Goal: Task Accomplishment & Management: Use online tool/utility

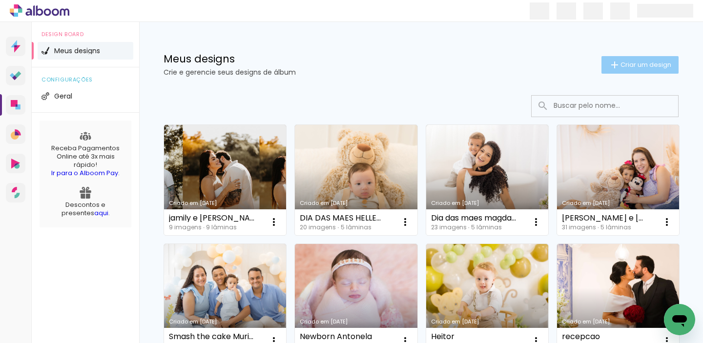
click at [624, 67] on span "Criar um design" at bounding box center [645, 64] width 51 height 6
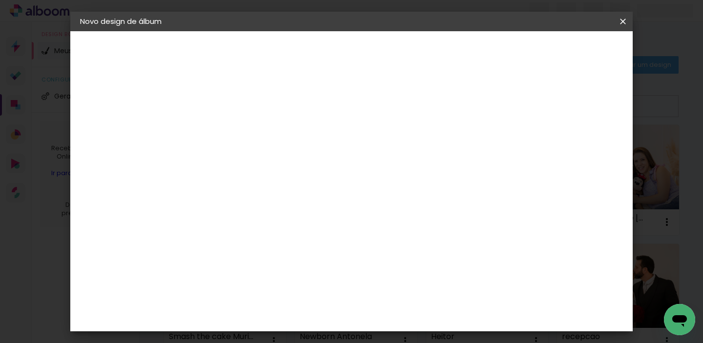
click at [240, 129] on input at bounding box center [240, 130] width 0 height 15
type input "O"
type input "n"
type input "Nascimento Isis"
type paper-input "Nascimento Isis"
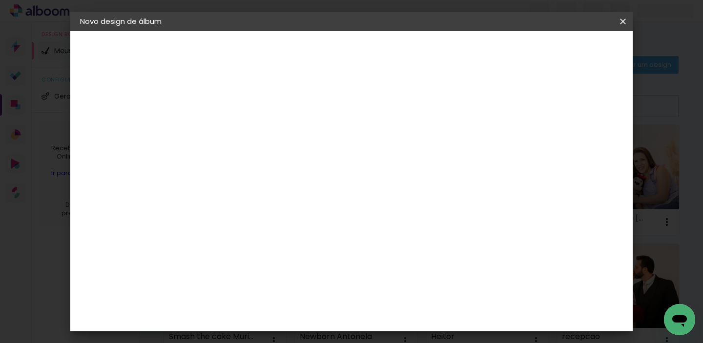
click at [340, 45] on paper-button "Avançar" at bounding box center [316, 51] width 48 height 17
click at [306, 313] on paper-item "Matrix" at bounding box center [264, 323] width 105 height 21
click at [317, 286] on paper-item "Matias Encadernações" at bounding box center [264, 298] width 105 height 25
click at [0, 0] on slot "Avançar" at bounding box center [0, 0] width 0 height 0
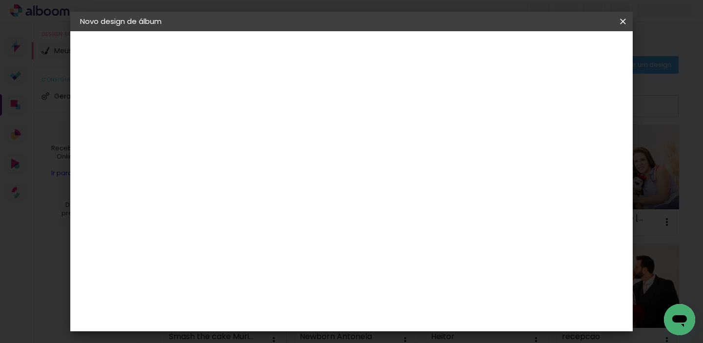
click at [352, 54] on div "Voltar Avançar" at bounding box center [303, 51] width 97 height 17
click at [278, 162] on input "text" at bounding box center [259, 169] width 38 height 15
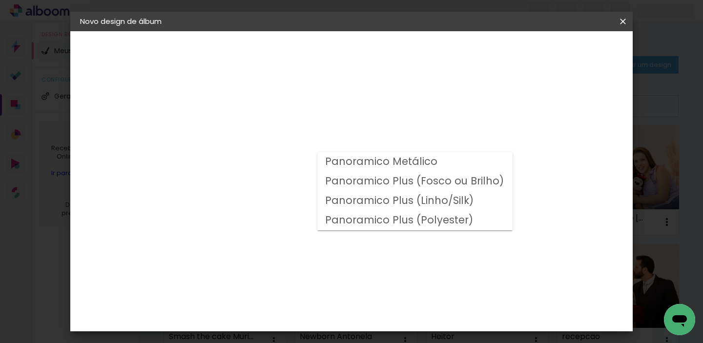
click at [0, 0] on slot "Panoramico Plus (Linho/Silk)" at bounding box center [0, 0] width 0 height 0
type input "Panoramico Plus (Linho/Silk)"
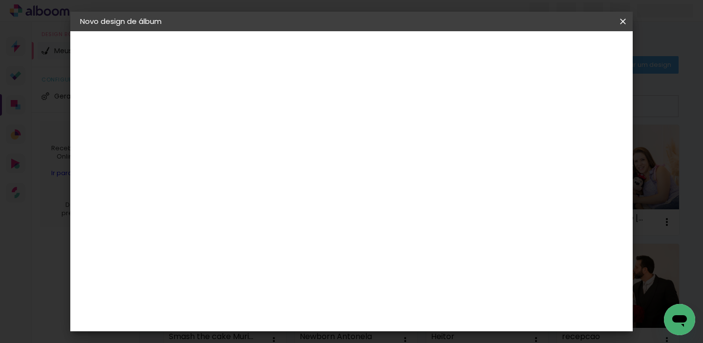
scroll to position [389, 0]
click at [342, 301] on span "20 × 20 cm" at bounding box center [323, 314] width 36 height 26
click at [0, 0] on slot "Avançar" at bounding box center [0, 0] width 0 height 0
click at [480, 54] on span "Iniciar design" at bounding box center [458, 51] width 44 height 7
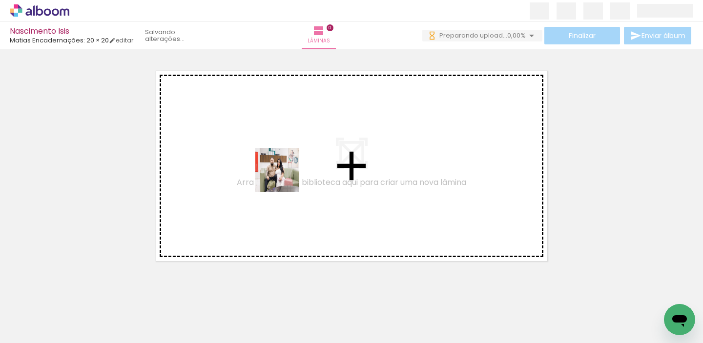
drag, startPoint x: 99, startPoint y: 320, endPoint x: 293, endPoint y: 173, distance: 243.8
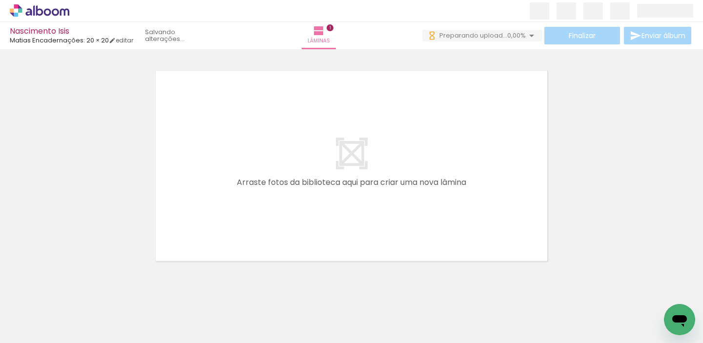
click at [293, 173] on quentale-workspace at bounding box center [351, 171] width 703 height 343
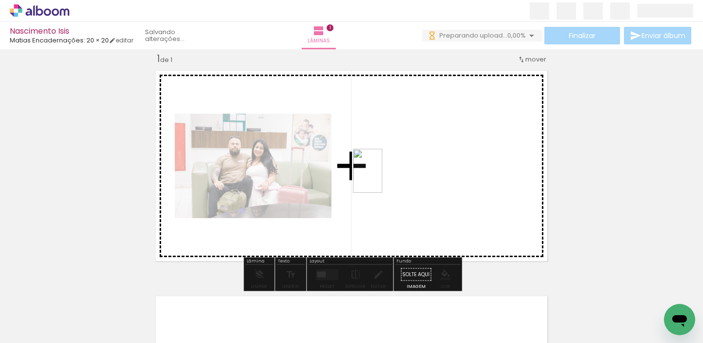
drag, startPoint x: 157, startPoint y: 313, endPoint x: 381, endPoint y: 179, distance: 260.6
click at [381, 179] on quentale-workspace at bounding box center [351, 171] width 703 height 343
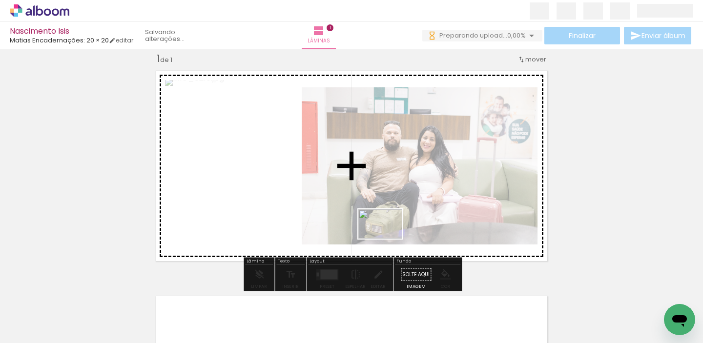
drag, startPoint x: 209, startPoint y: 320, endPoint x: 387, endPoint y: 239, distance: 195.8
click at [387, 239] on quentale-workspace at bounding box center [351, 171] width 703 height 343
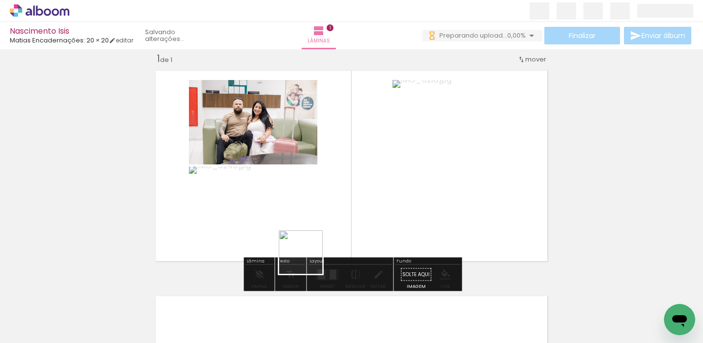
drag, startPoint x: 260, startPoint y: 322, endPoint x: 308, endPoint y: 260, distance: 78.6
click at [308, 260] on quentale-workspace at bounding box center [351, 171] width 703 height 343
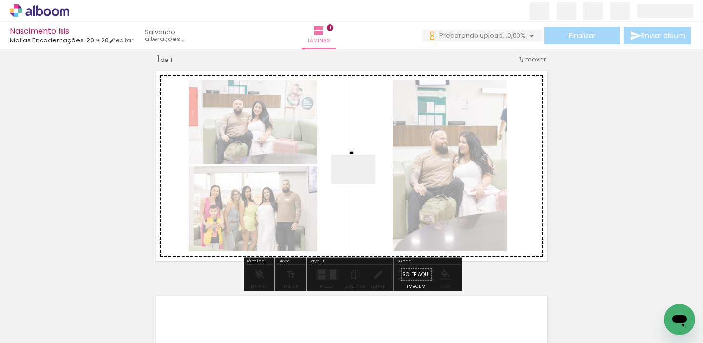
click at [361, 184] on quentale-workspace at bounding box center [351, 171] width 703 height 343
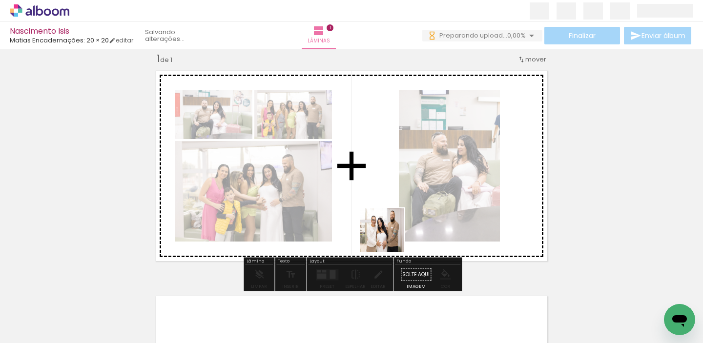
drag, startPoint x: 331, startPoint y: 321, endPoint x: 393, endPoint y: 229, distance: 110.8
click at [393, 229] on quentale-workspace at bounding box center [351, 171] width 703 height 343
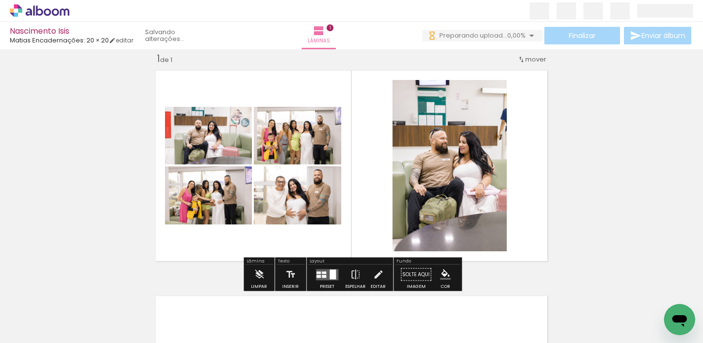
drag, startPoint x: 397, startPoint y: 254, endPoint x: 402, endPoint y: 246, distance: 9.6
click at [402, 246] on quentale-layouter at bounding box center [351, 165] width 402 height 201
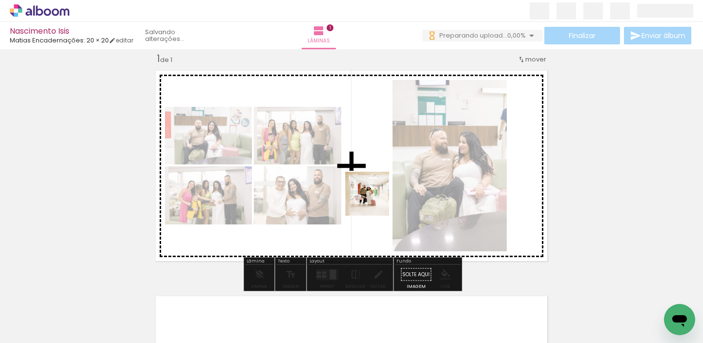
drag, startPoint x: 367, startPoint y: 309, endPoint x: 375, endPoint y: 203, distance: 106.1
click at [375, 203] on quentale-workspace at bounding box center [351, 171] width 703 height 343
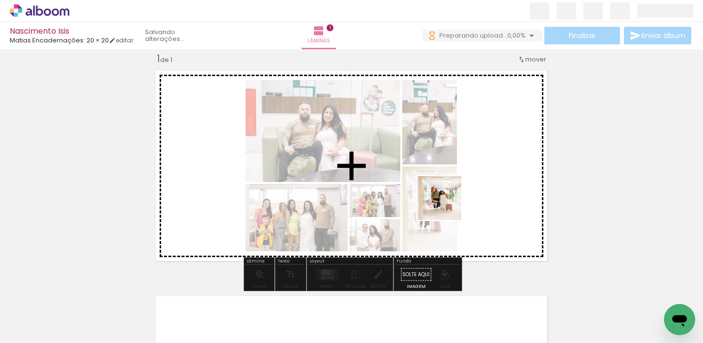
drag, startPoint x: 422, startPoint y: 304, endPoint x: 449, endPoint y: 201, distance: 106.2
click at [449, 201] on quentale-workspace at bounding box center [351, 171] width 703 height 343
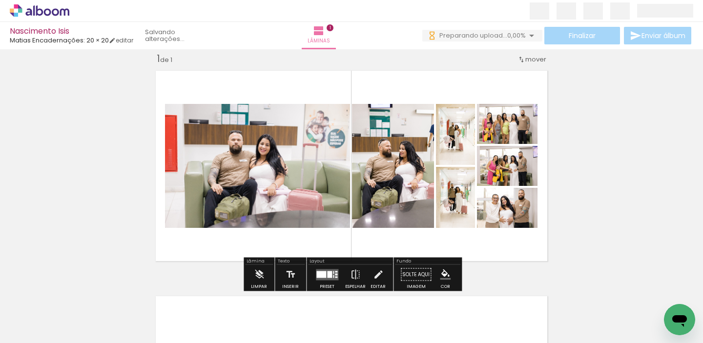
click at [321, 274] on div at bounding box center [321, 274] width 10 height 7
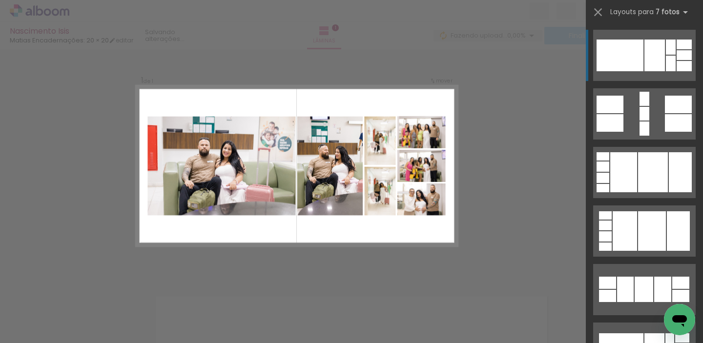
click at [651, 69] on div at bounding box center [654, 56] width 20 height 32
click at [655, 58] on div at bounding box center [654, 56] width 20 height 32
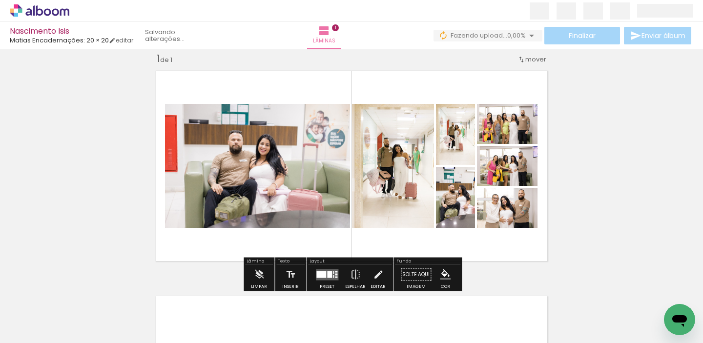
drag, startPoint x: 447, startPoint y: 213, endPoint x: 404, endPoint y: 209, distance: 43.1
click at [0, 0] on slot at bounding box center [0, 0] width 0 height 0
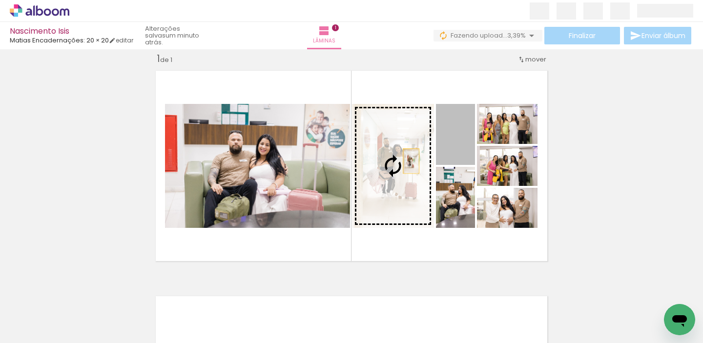
drag, startPoint x: 451, startPoint y: 149, endPoint x: 411, endPoint y: 161, distance: 41.7
click at [0, 0] on slot at bounding box center [0, 0] width 0 height 0
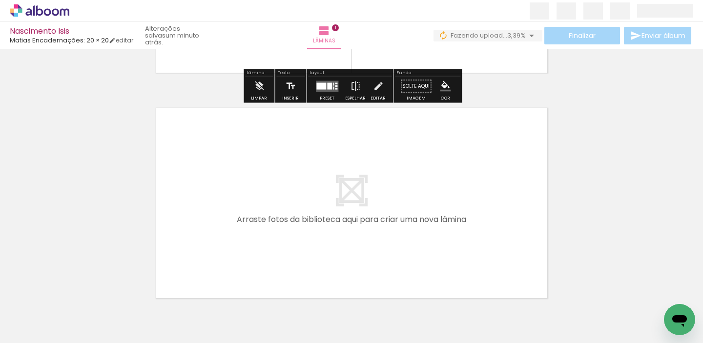
scroll to position [205, 0]
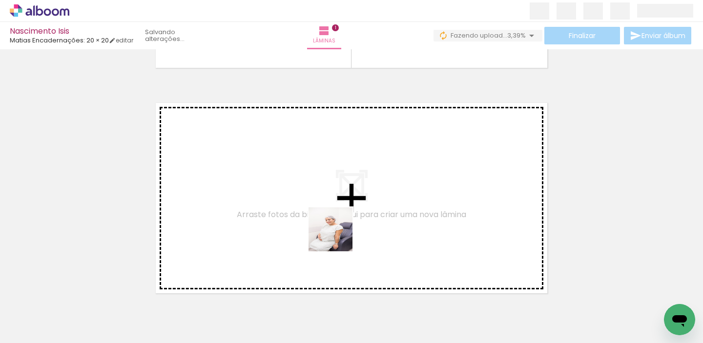
drag, startPoint x: 480, startPoint y: 322, endPoint x: 337, endPoint y: 236, distance: 166.1
click at [337, 236] on quentale-workspace at bounding box center [351, 171] width 703 height 343
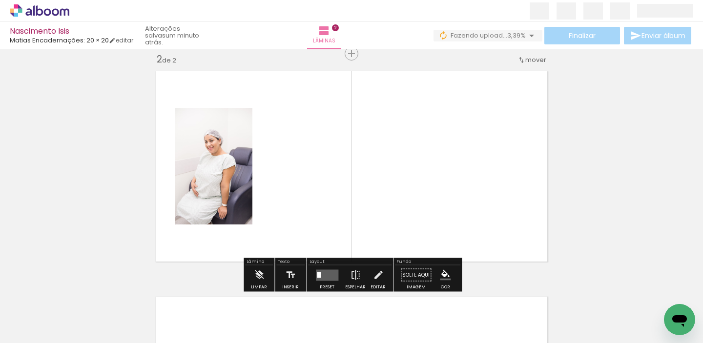
scroll to position [238, 0]
drag, startPoint x: 539, startPoint y: 312, endPoint x: 433, endPoint y: 230, distance: 134.3
click at [433, 230] on quentale-workspace at bounding box center [351, 171] width 703 height 343
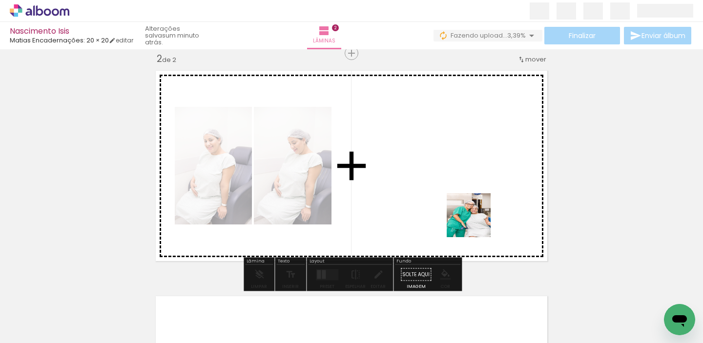
drag, startPoint x: 590, startPoint y: 316, endPoint x: 473, endPoint y: 219, distance: 152.5
click at [473, 219] on quentale-workspace at bounding box center [351, 171] width 703 height 343
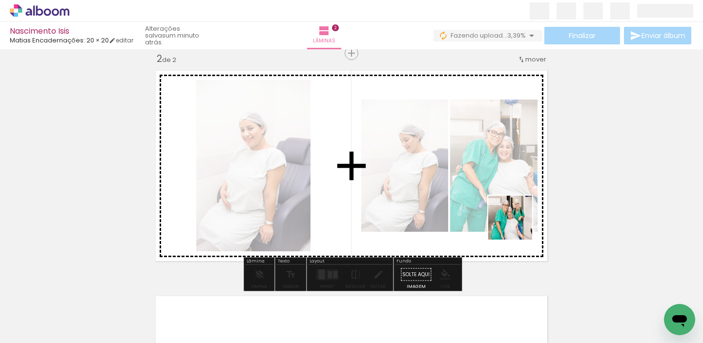
drag, startPoint x: 633, startPoint y: 314, endPoint x: 479, endPoint y: 192, distance: 196.6
click at [479, 192] on quentale-workspace at bounding box center [351, 171] width 703 height 343
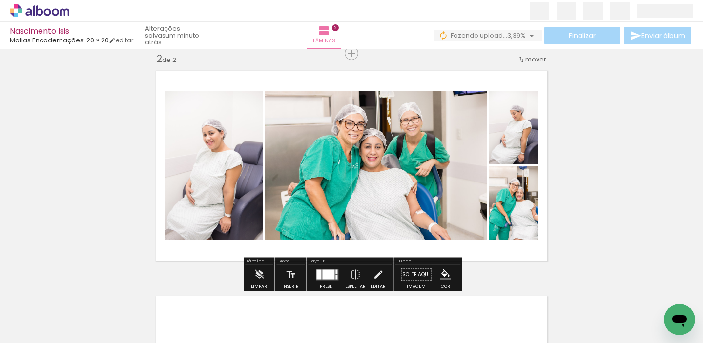
click at [574, 308] on quentale-thumb at bounding box center [589, 310] width 55 height 56
click at [335, 273] on div at bounding box center [336, 271] width 2 height 4
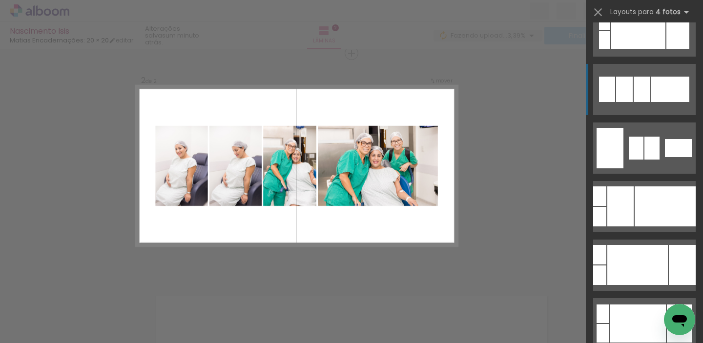
scroll to position [195, 0]
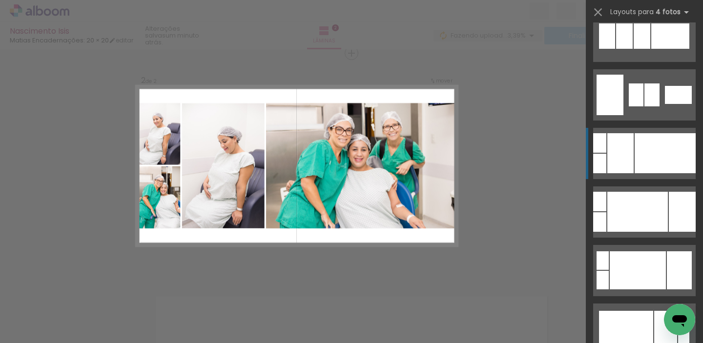
click at [663, 156] on div at bounding box center [664, 153] width 61 height 40
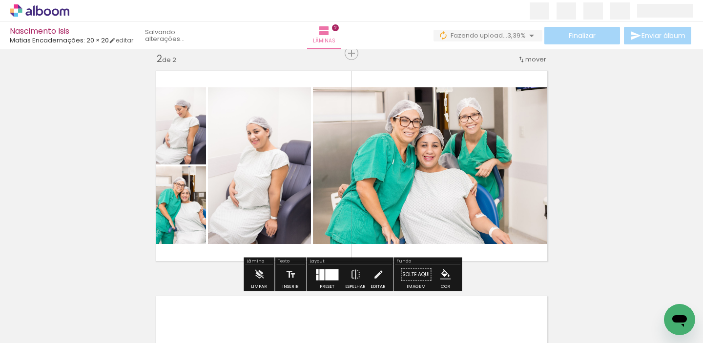
drag, startPoint x: 184, startPoint y: 147, endPoint x: 246, endPoint y: 159, distance: 62.6
click at [0, 0] on slot at bounding box center [0, 0] width 0 height 0
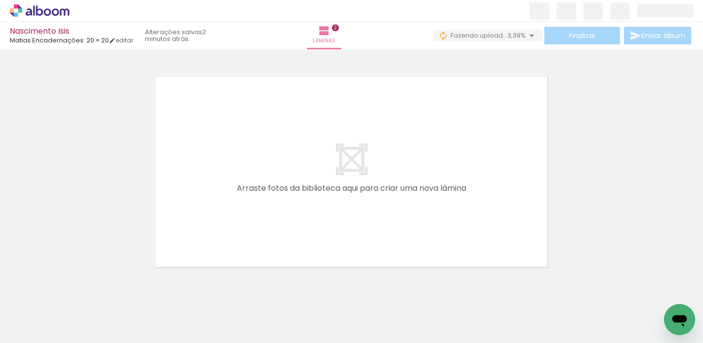
scroll to position [0, 360]
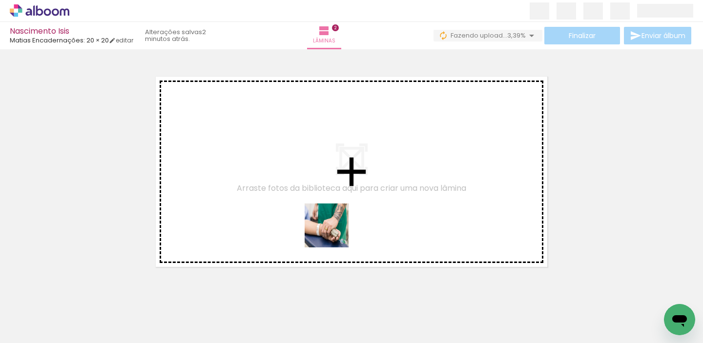
drag, startPoint x: 348, startPoint y: 315, endPoint x: 329, endPoint y: 221, distance: 96.0
click at [329, 221] on quentale-workspace at bounding box center [351, 171] width 703 height 343
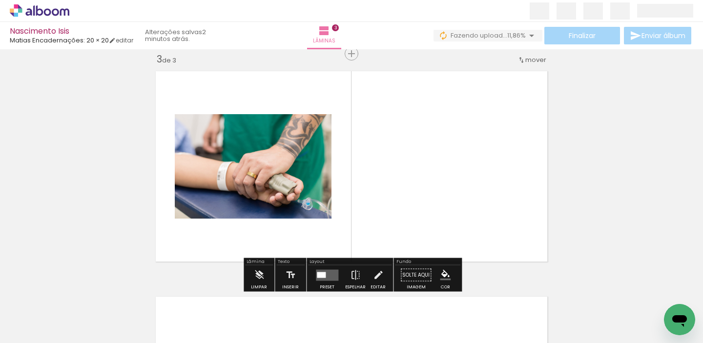
scroll to position [463, 0]
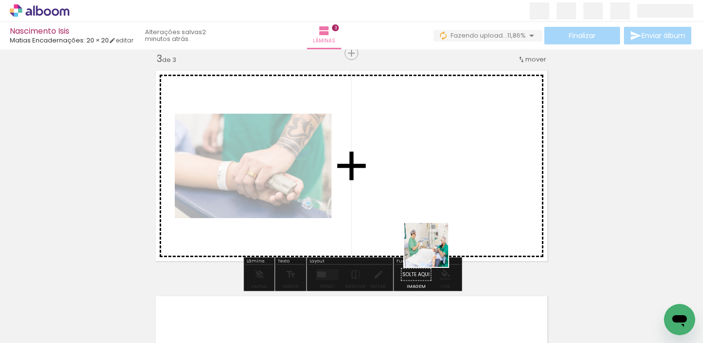
drag, startPoint x: 450, startPoint y: 318, endPoint x: 425, endPoint y: 231, distance: 90.2
click at [425, 231] on quentale-workspace at bounding box center [351, 171] width 703 height 343
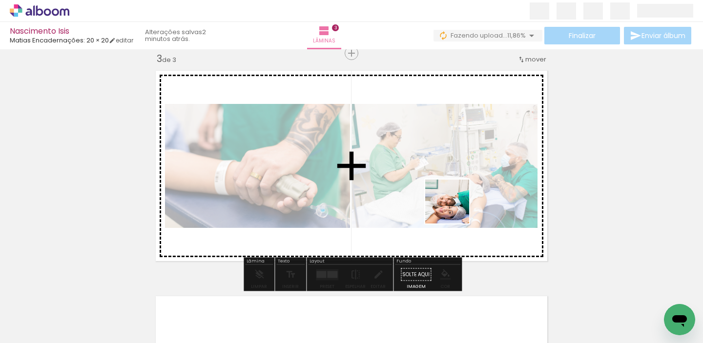
drag, startPoint x: 399, startPoint y: 324, endPoint x: 456, endPoint y: 207, distance: 130.0
click at [456, 207] on quentale-workspace at bounding box center [351, 171] width 703 height 343
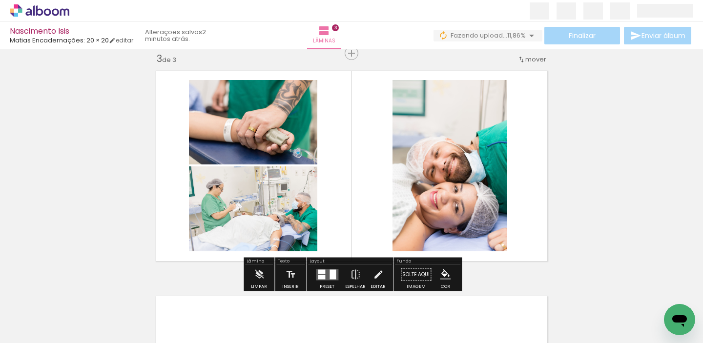
scroll to position [0, 526]
click at [331, 272] on div at bounding box center [332, 274] width 6 height 10
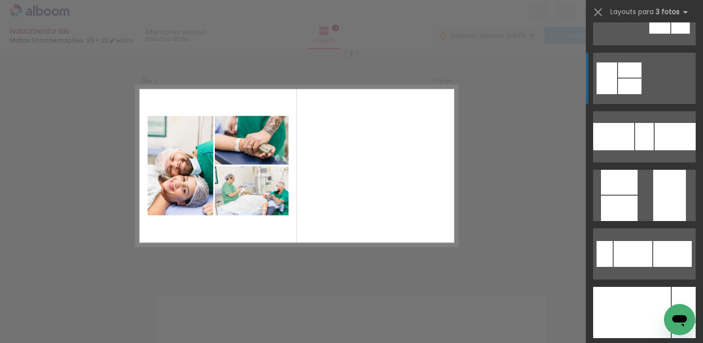
scroll to position [225, 0]
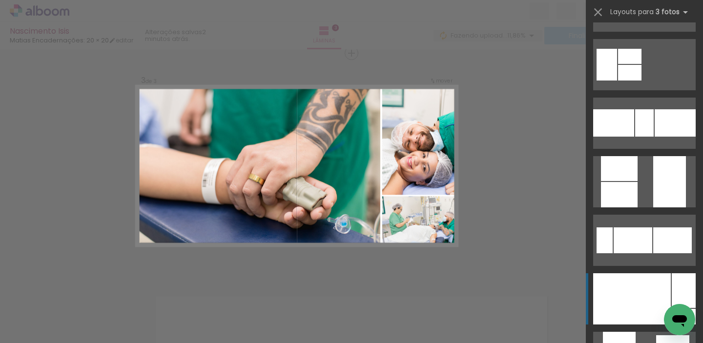
click at [642, 300] on div at bounding box center [632, 298] width 78 height 51
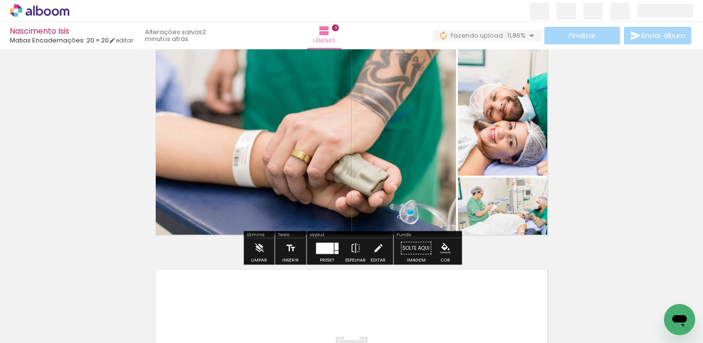
scroll to position [476, 0]
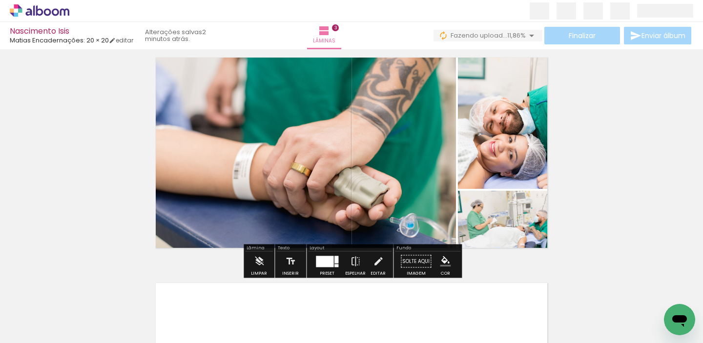
click at [331, 267] on div at bounding box center [325, 261] width 18 height 11
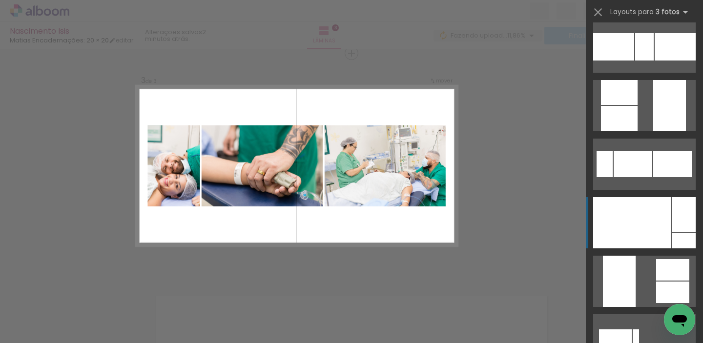
scroll to position [297, 0]
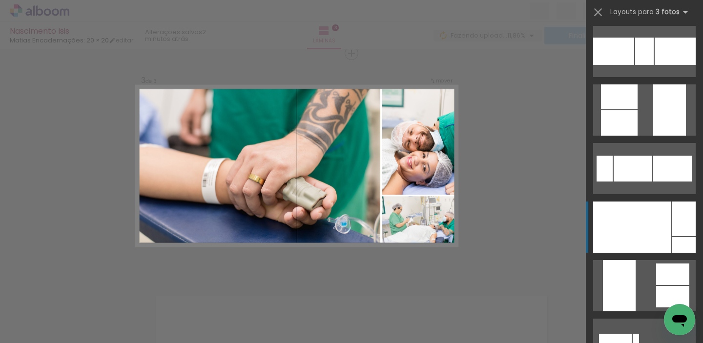
click at [629, 242] on div at bounding box center [632, 226] width 78 height 51
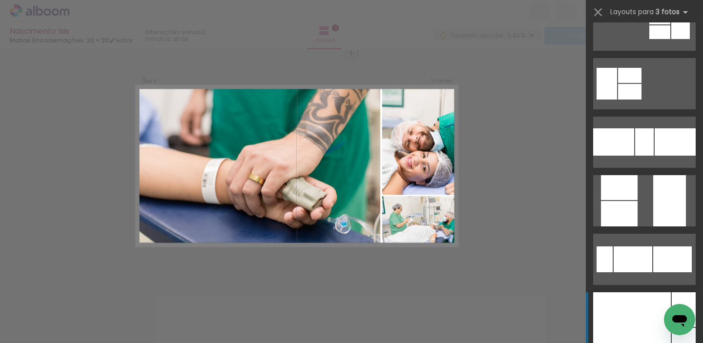
scroll to position [231, 0]
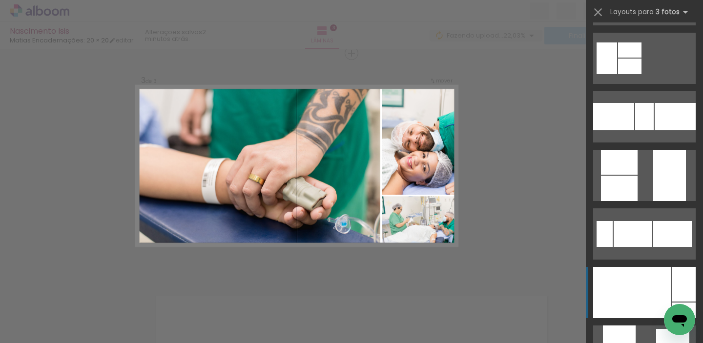
click at [638, 294] on div at bounding box center [632, 292] width 78 height 51
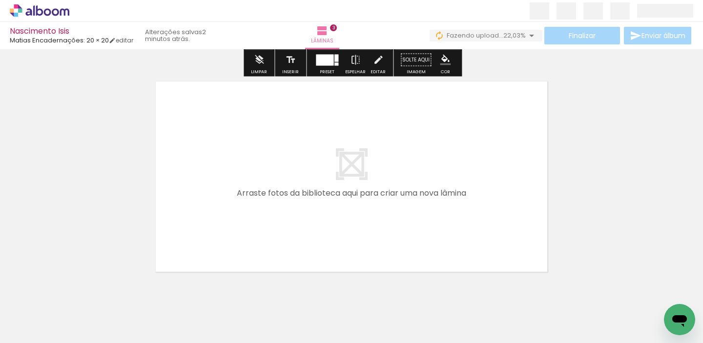
scroll to position [691, 0]
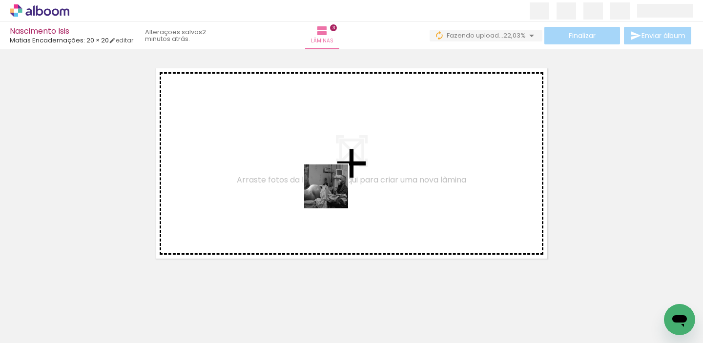
drag, startPoint x: 335, startPoint y: 324, endPoint x: 333, endPoint y: 195, distance: 129.3
click at [333, 195] on quentale-workspace at bounding box center [351, 171] width 703 height 343
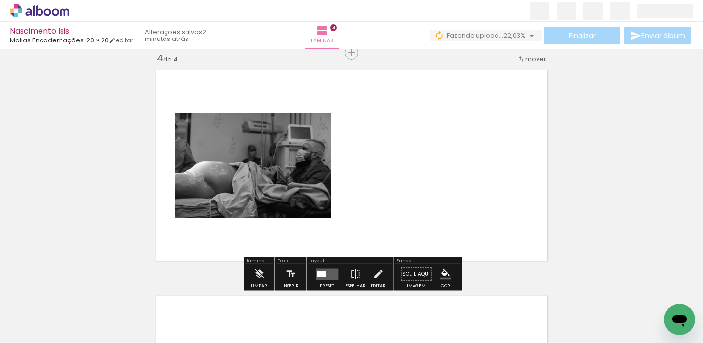
scroll to position [688, 0]
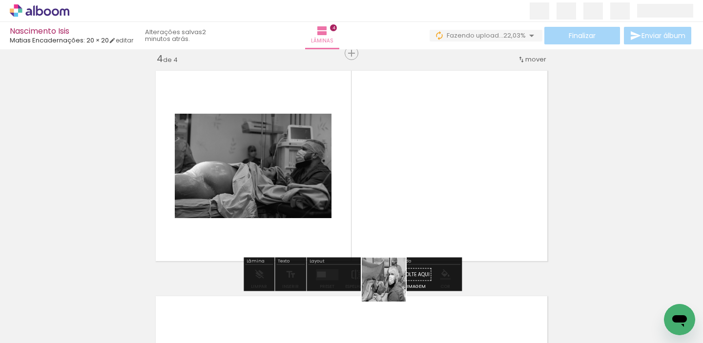
drag, startPoint x: 392, startPoint y: 301, endPoint x: 376, endPoint y: 221, distance: 80.7
click at [376, 221] on quentale-workspace at bounding box center [351, 171] width 703 height 343
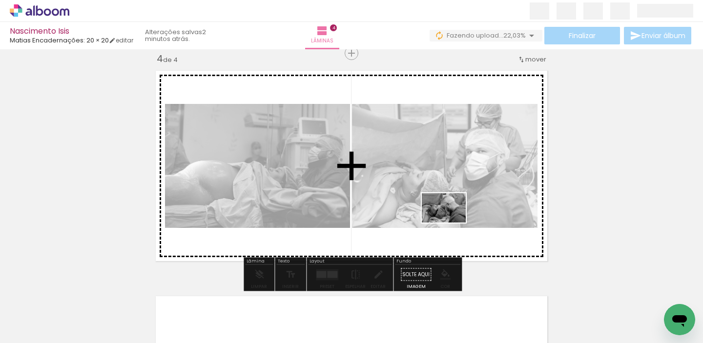
drag, startPoint x: 451, startPoint y: 318, endPoint x: 451, endPoint y: 222, distance: 95.1
click at [451, 222] on quentale-workspace at bounding box center [351, 171] width 703 height 343
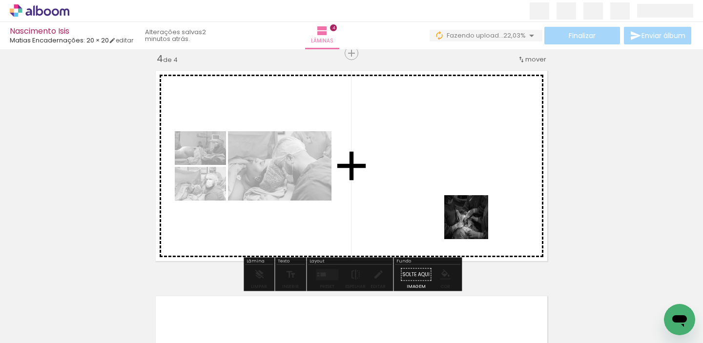
drag, startPoint x: 556, startPoint y: 317, endPoint x: 466, endPoint y: 217, distance: 135.1
click at [466, 217] on quentale-workspace at bounding box center [351, 171] width 703 height 343
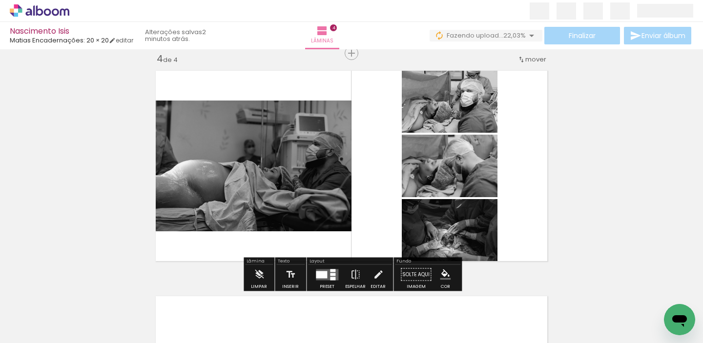
scroll to position [0, 623]
click at [325, 275] on quentale-layouter at bounding box center [327, 274] width 22 height 11
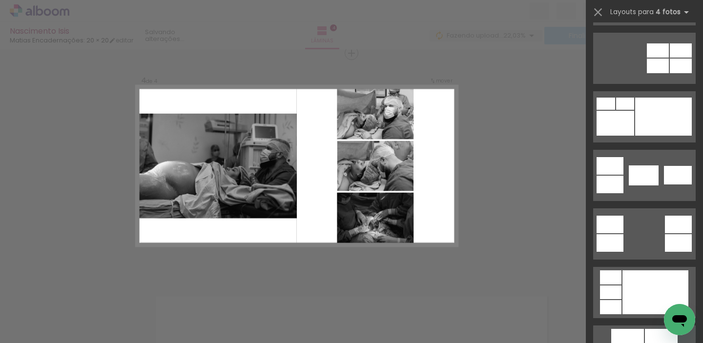
scroll to position [0, 0]
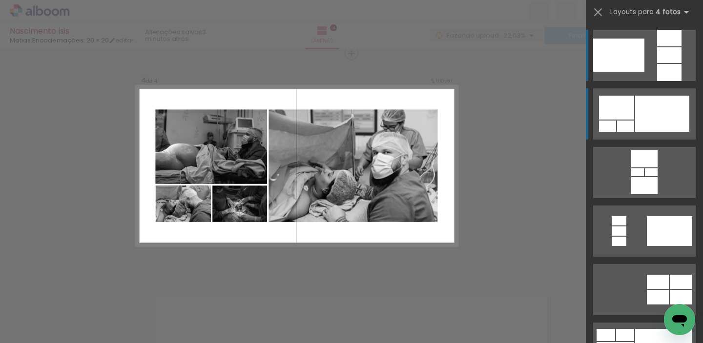
click at [657, 117] on div at bounding box center [662, 114] width 54 height 36
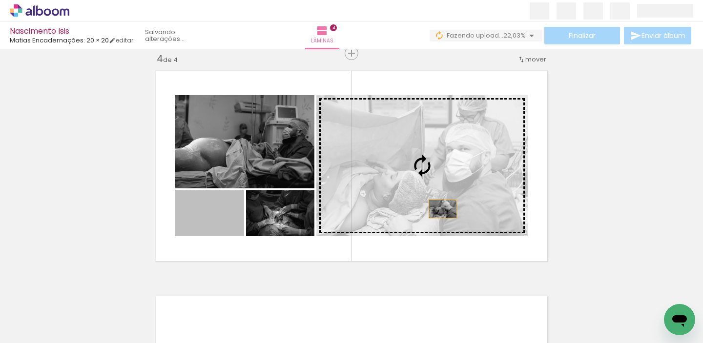
drag, startPoint x: 200, startPoint y: 223, endPoint x: 443, endPoint y: 208, distance: 243.4
click at [0, 0] on slot at bounding box center [0, 0] width 0 height 0
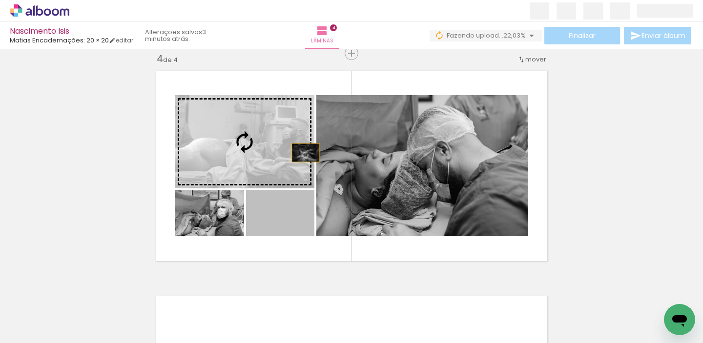
drag, startPoint x: 288, startPoint y: 228, endPoint x: 305, endPoint y: 150, distance: 80.5
click at [0, 0] on slot at bounding box center [0, 0] width 0 height 0
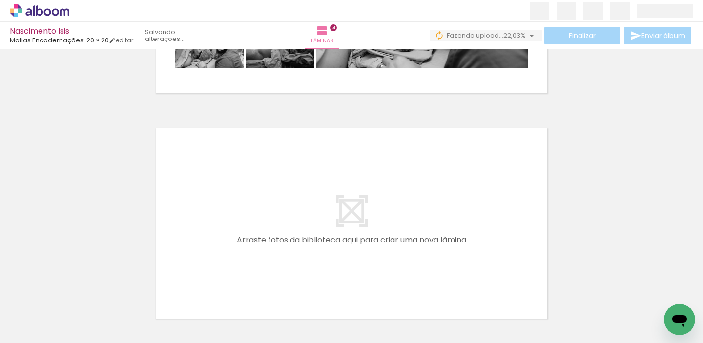
scroll to position [867, 0]
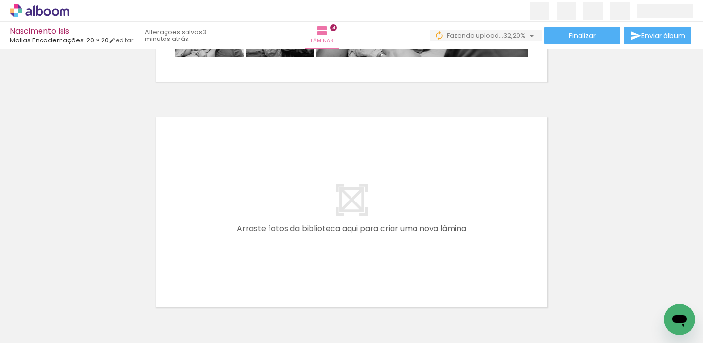
drag, startPoint x: 403, startPoint y: 300, endPoint x: 341, endPoint y: 190, distance: 126.5
click at [341, 190] on quentale-workspace at bounding box center [351, 171] width 703 height 343
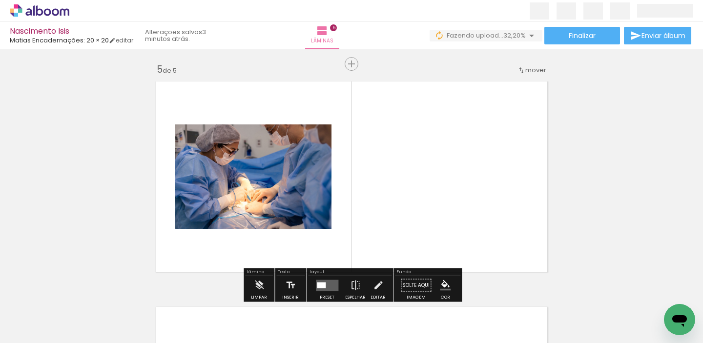
scroll to position [914, 0]
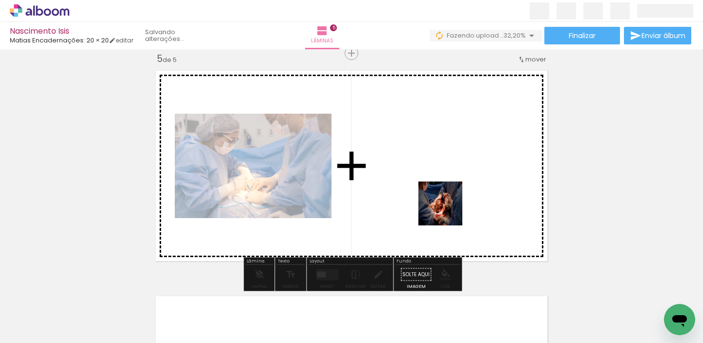
drag, startPoint x: 519, startPoint y: 311, endPoint x: 447, endPoint y: 210, distance: 124.3
click at [447, 210] on quentale-workspace at bounding box center [351, 171] width 703 height 343
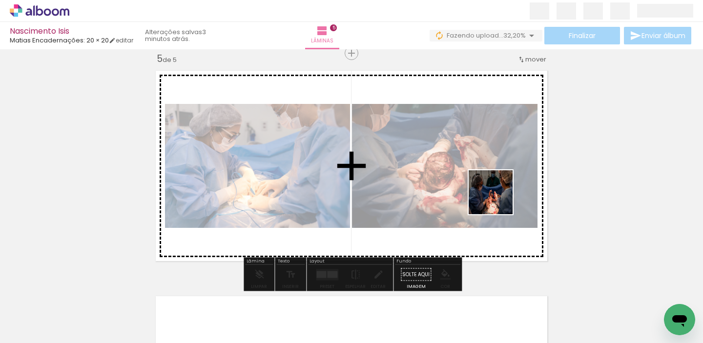
drag, startPoint x: 562, startPoint y: 311, endPoint x: 497, endPoint y: 198, distance: 130.5
click at [496, 198] on quentale-workspace at bounding box center [351, 171] width 703 height 343
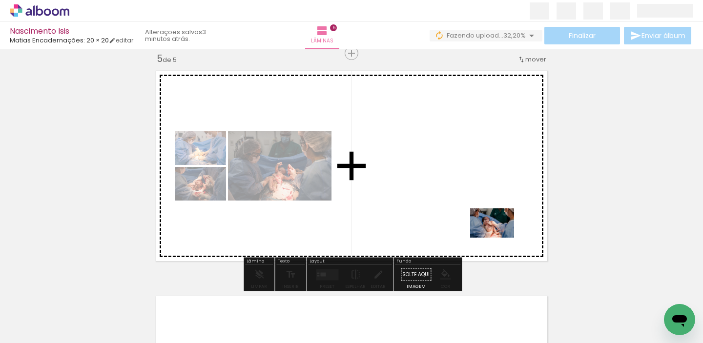
drag, startPoint x: 631, startPoint y: 307, endPoint x: 499, endPoint y: 237, distance: 149.1
click at [499, 237] on quentale-workspace at bounding box center [351, 171] width 703 height 343
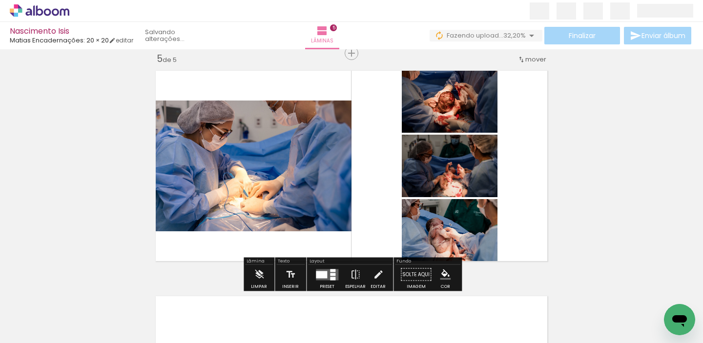
scroll to position [0, 790]
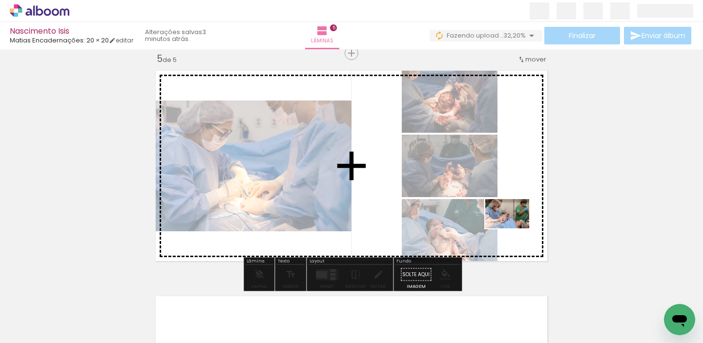
drag, startPoint x: 523, startPoint y: 317, endPoint x: 514, endPoint y: 215, distance: 102.3
click at [514, 215] on quentale-workspace at bounding box center [351, 171] width 703 height 343
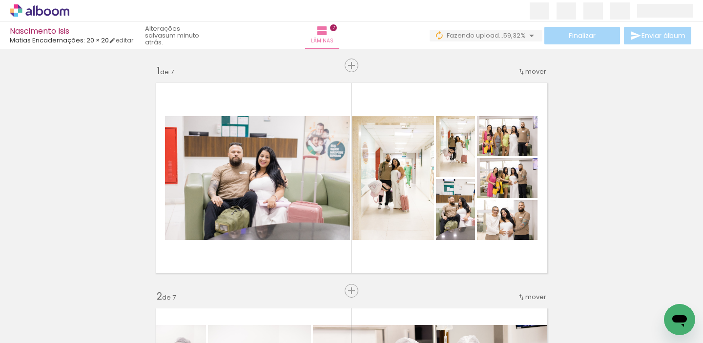
scroll to position [0, 1556]
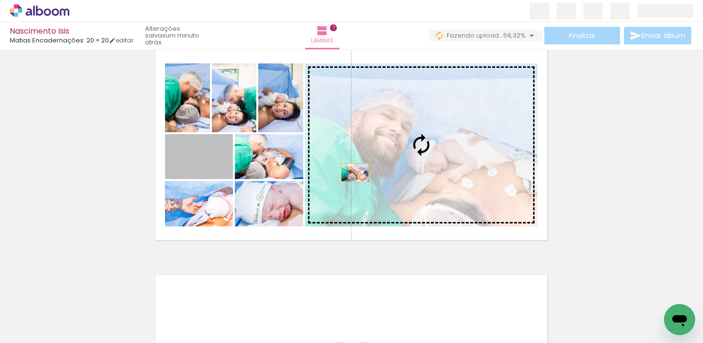
drag, startPoint x: 204, startPoint y: 169, endPoint x: 355, endPoint y: 173, distance: 150.3
click at [0, 0] on slot at bounding box center [0, 0] width 0 height 0
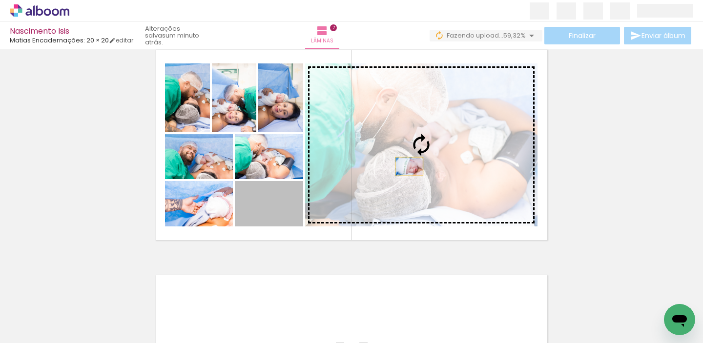
drag, startPoint x: 282, startPoint y: 206, endPoint x: 409, endPoint y: 166, distance: 132.4
click at [0, 0] on slot at bounding box center [0, 0] width 0 height 0
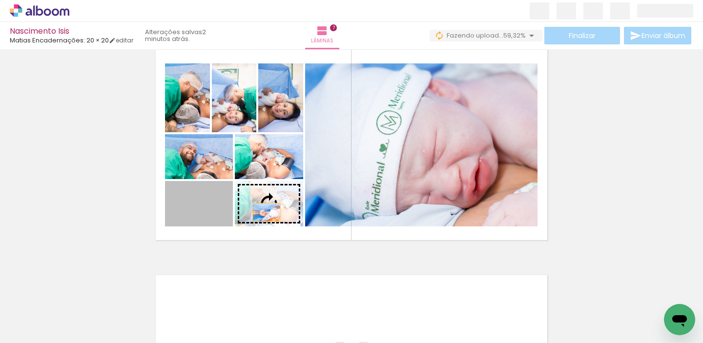
drag, startPoint x: 227, startPoint y: 212, endPoint x: 269, endPoint y: 212, distance: 41.5
click at [0, 0] on slot at bounding box center [0, 0] width 0 height 0
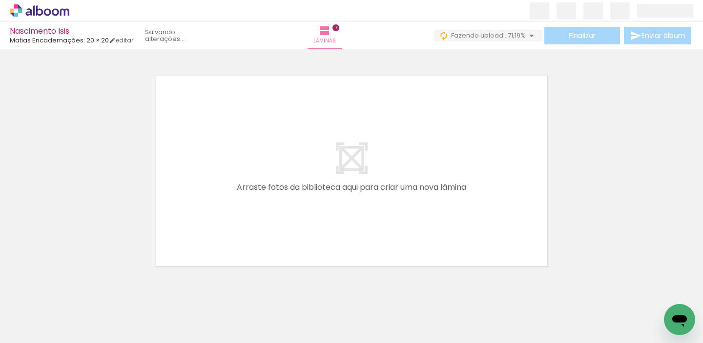
scroll to position [0, 1845]
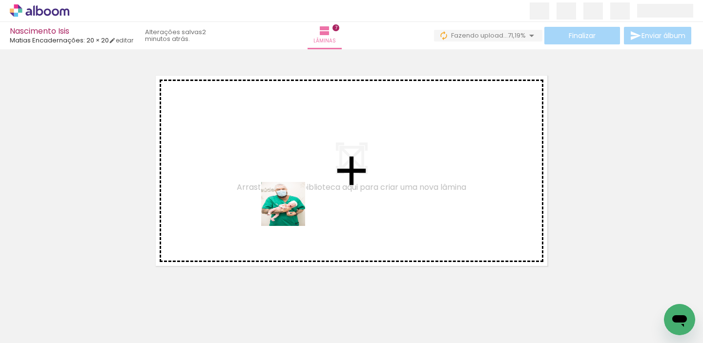
drag, startPoint x: 286, startPoint y: 318, endPoint x: 290, endPoint y: 209, distance: 108.4
click at [290, 209] on quentale-workspace at bounding box center [351, 171] width 703 height 343
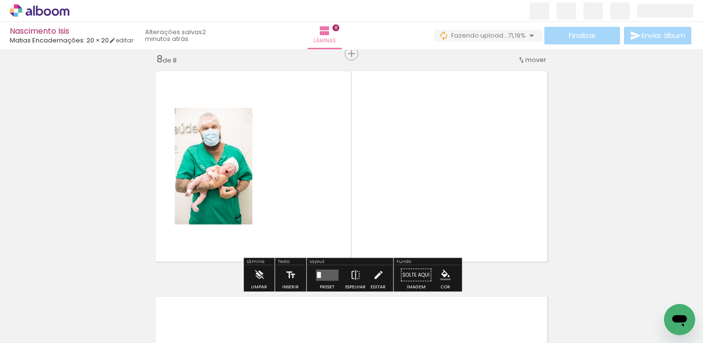
scroll to position [1590, 0]
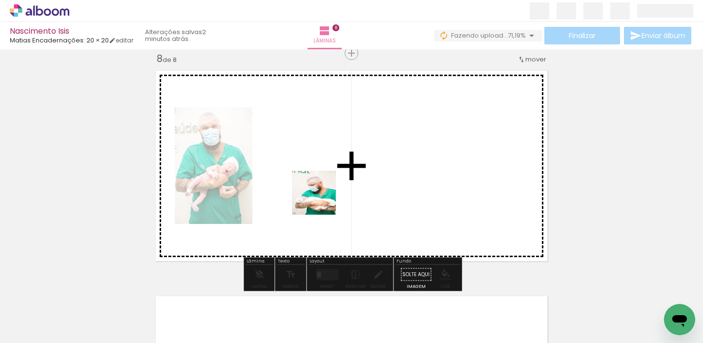
drag, startPoint x: 321, startPoint y: 311, endPoint x: 321, endPoint y: 198, distance: 112.7
click at [321, 198] on quentale-workspace at bounding box center [351, 171] width 703 height 343
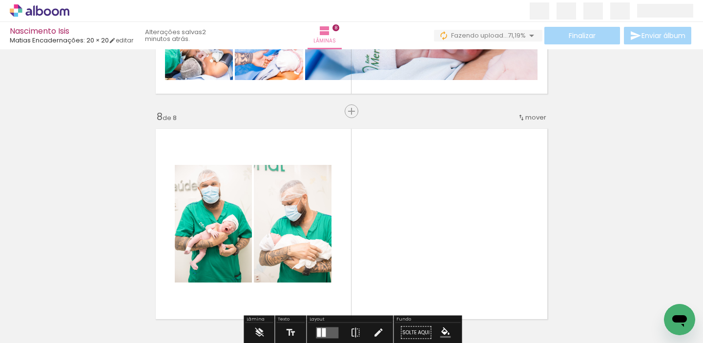
scroll to position [1613, 0]
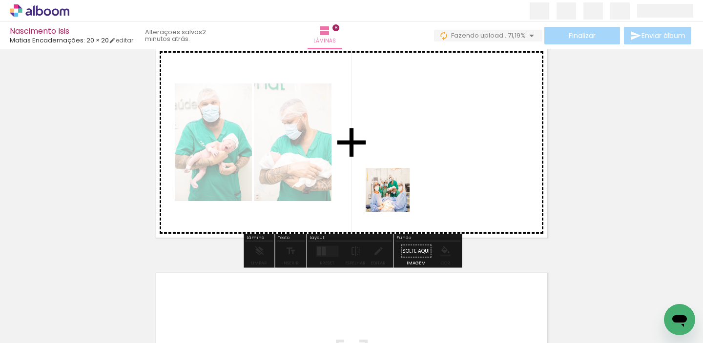
drag, startPoint x: 383, startPoint y: 305, endPoint x: 399, endPoint y: 181, distance: 125.4
click at [399, 181] on quentale-workspace at bounding box center [351, 171] width 703 height 343
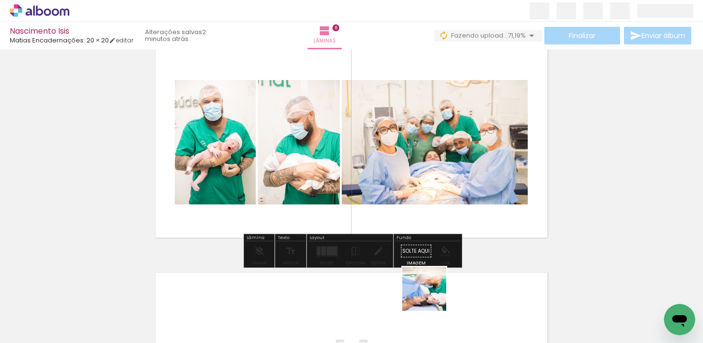
drag, startPoint x: 429, startPoint y: 312, endPoint x: 480, endPoint y: 203, distance: 119.4
click at [480, 203] on quentale-workspace at bounding box center [351, 171] width 703 height 343
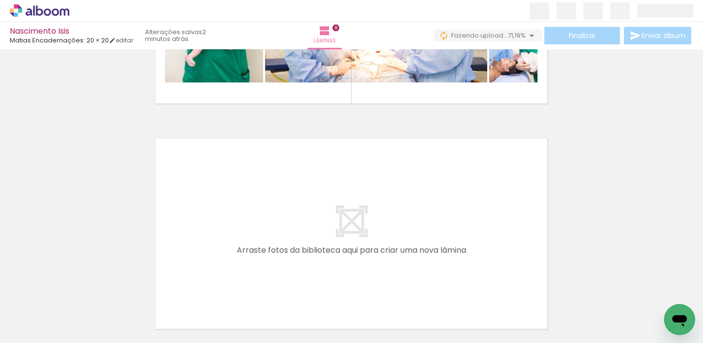
scroll to position [1749, 0]
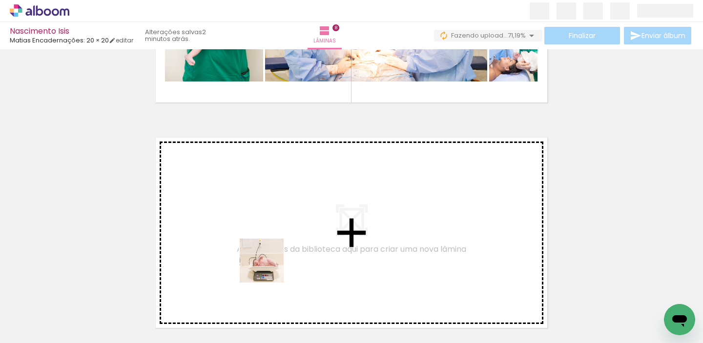
drag, startPoint x: 265, startPoint y: 316, endPoint x: 275, endPoint y: 230, distance: 86.4
click at [275, 230] on quentale-workspace at bounding box center [351, 171] width 703 height 343
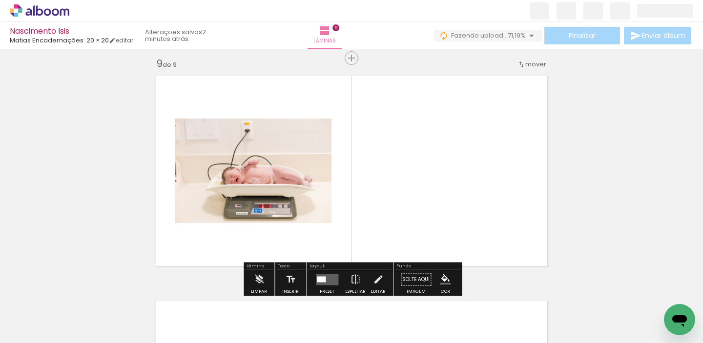
scroll to position [1815, 0]
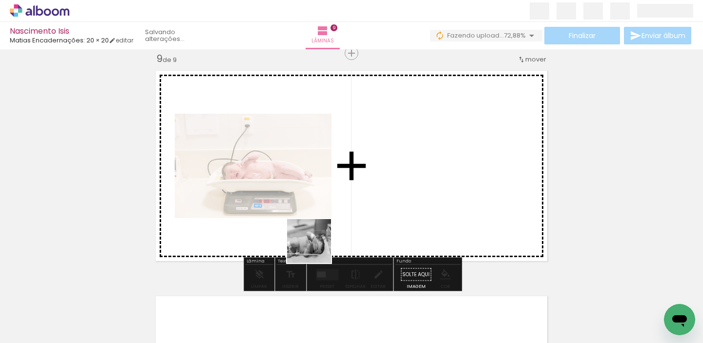
drag, startPoint x: 310, startPoint y: 319, endPoint x: 319, endPoint y: 228, distance: 90.6
click at [319, 228] on quentale-workspace at bounding box center [351, 171] width 703 height 343
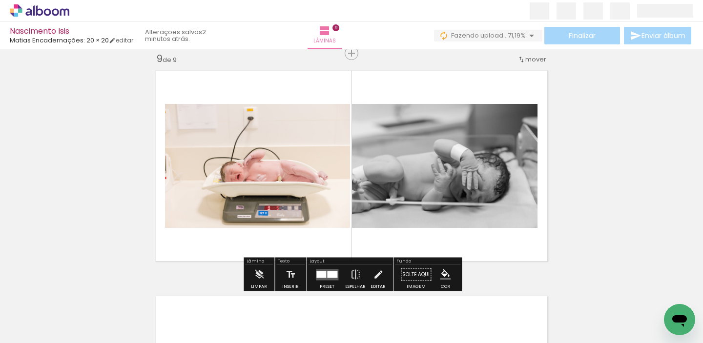
drag, startPoint x: 371, startPoint y: 324, endPoint x: 427, endPoint y: 309, distance: 57.6
click at [390, 229] on quentale-workspace at bounding box center [351, 171] width 703 height 343
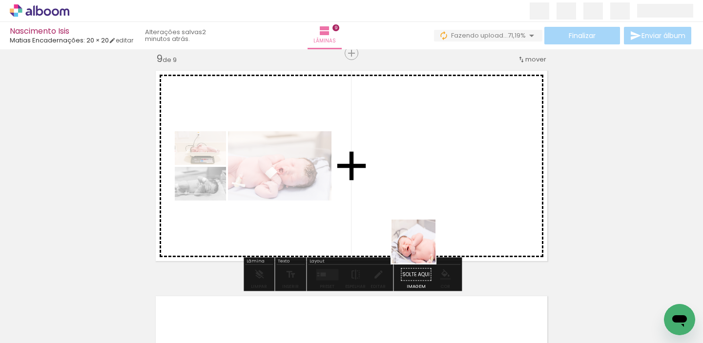
drag, startPoint x: 421, startPoint y: 313, endPoint x: 418, endPoint y: 201, distance: 112.7
click at [418, 201] on quentale-workspace at bounding box center [351, 171] width 703 height 343
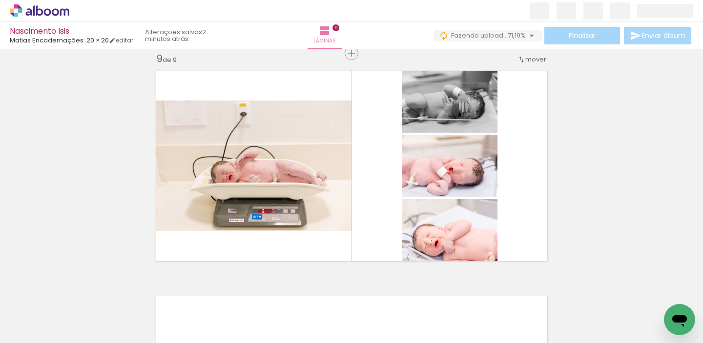
scroll to position [0, 2193]
drag, startPoint x: 373, startPoint y: 311, endPoint x: 382, endPoint y: 255, distance: 57.4
click at [382, 255] on quentale-workspace at bounding box center [351, 171] width 703 height 343
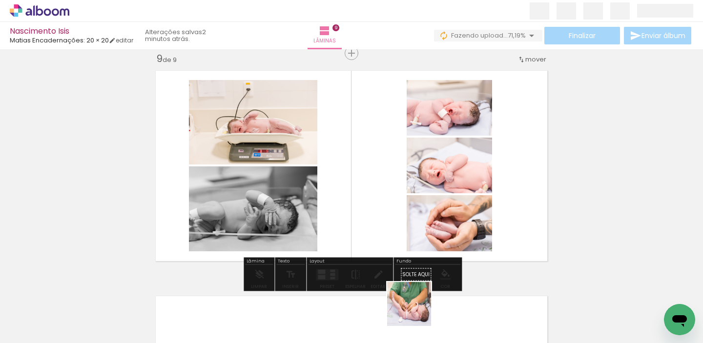
drag, startPoint x: 416, startPoint y: 315, endPoint x: 416, endPoint y: 227, distance: 87.3
click at [416, 227] on quentale-workspace at bounding box center [351, 171] width 703 height 343
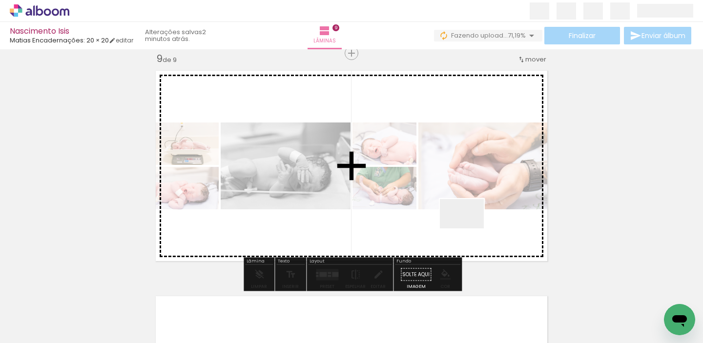
drag, startPoint x: 469, startPoint y: 314, endPoint x: 469, endPoint y: 228, distance: 85.4
click at [469, 228] on quentale-workspace at bounding box center [351, 171] width 703 height 343
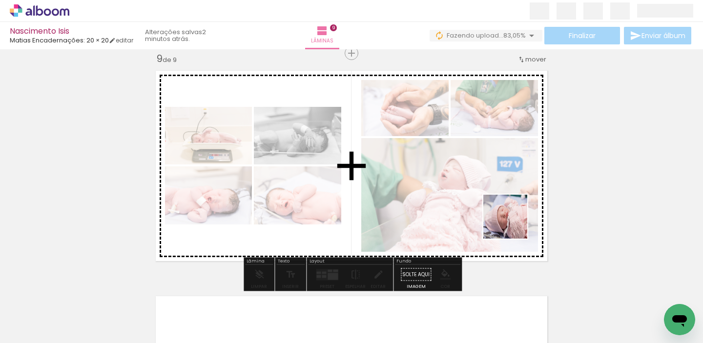
drag, startPoint x: 520, startPoint y: 303, endPoint x: 512, endPoint y: 223, distance: 80.4
click at [512, 223] on quentale-workspace at bounding box center [351, 171] width 703 height 343
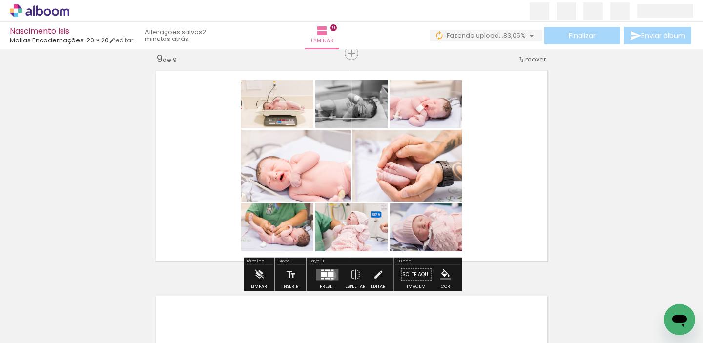
click at [329, 275] on div at bounding box center [330, 274] width 6 height 5
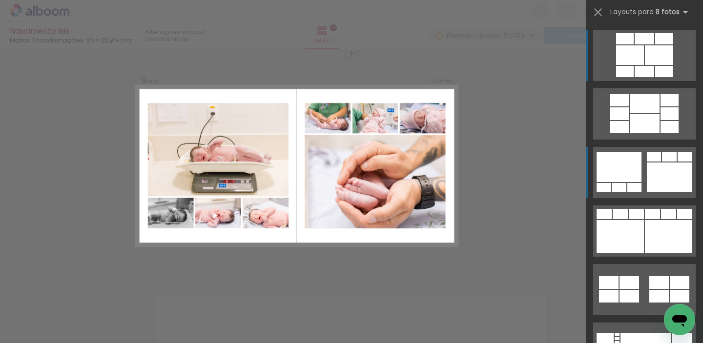
click at [667, 167] on div at bounding box center [668, 177] width 45 height 30
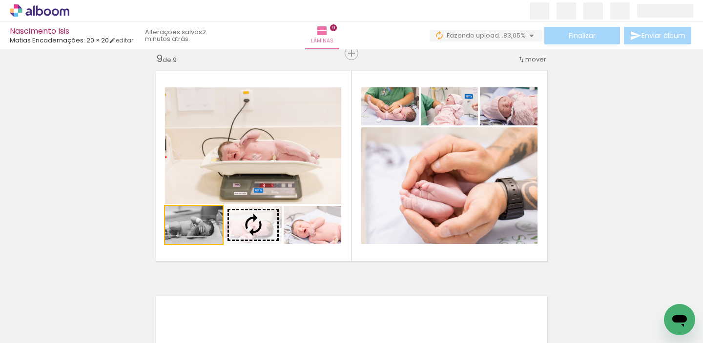
drag, startPoint x: 217, startPoint y: 235, endPoint x: 272, endPoint y: 157, distance: 95.6
click at [0, 0] on slot at bounding box center [0, 0] width 0 height 0
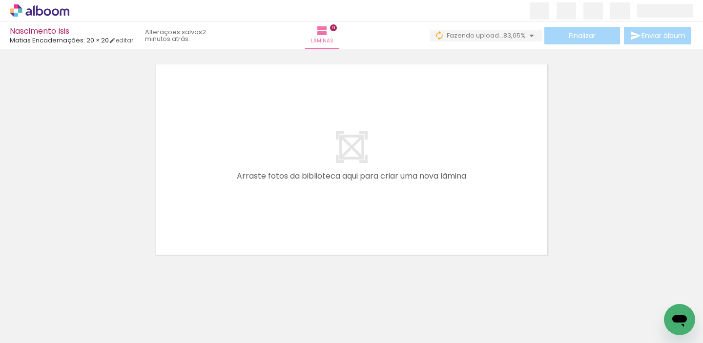
scroll to position [0, 2533]
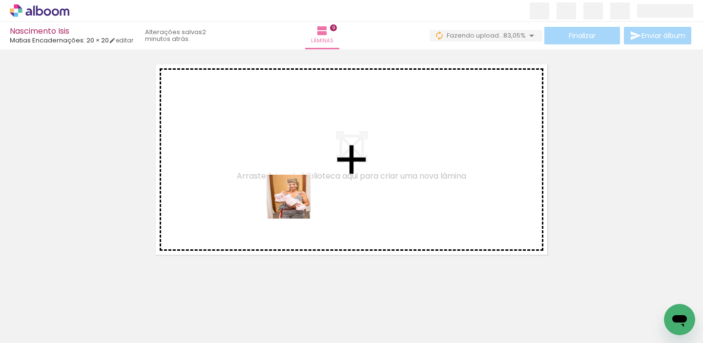
drag, startPoint x: 253, startPoint y: 319, endPoint x: 296, endPoint y: 204, distance: 122.4
click at [296, 204] on quentale-workspace at bounding box center [351, 171] width 703 height 343
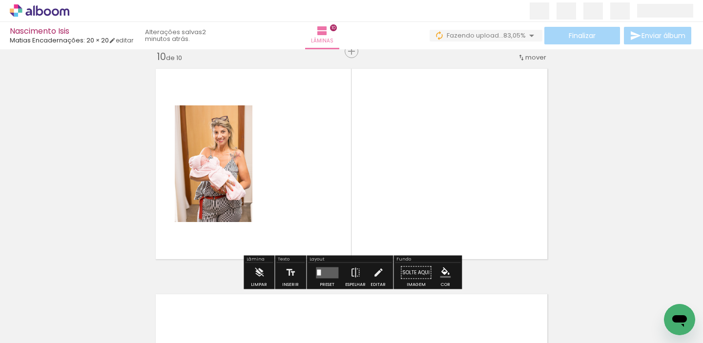
scroll to position [2041, 0]
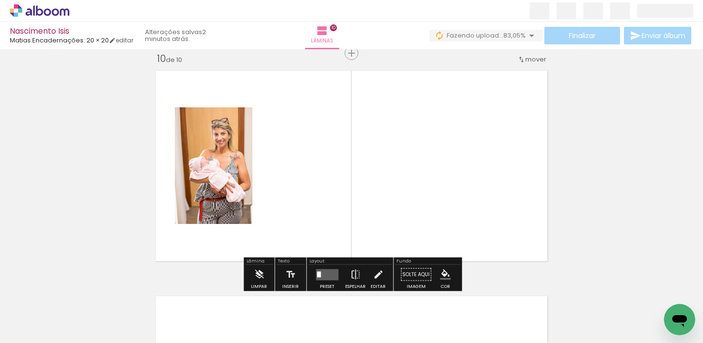
drag, startPoint x: 297, startPoint y: 318, endPoint x: 297, endPoint y: 221, distance: 96.6
click at [297, 221] on quentale-workspace at bounding box center [351, 171] width 703 height 343
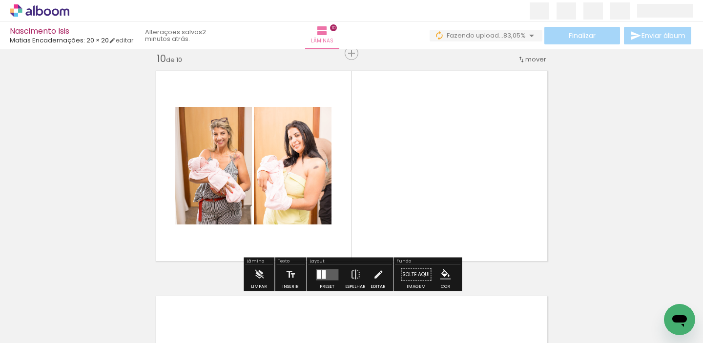
drag, startPoint x: 347, startPoint y: 313, endPoint x: 358, endPoint y: 168, distance: 145.3
click at [358, 168] on quentale-workspace at bounding box center [351, 171] width 703 height 343
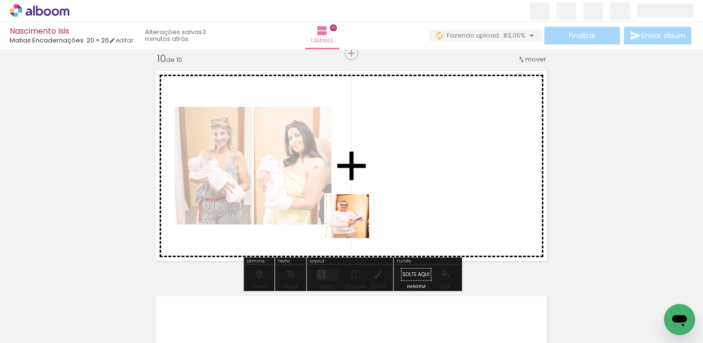
drag, startPoint x: 348, startPoint y: 307, endPoint x: 354, endPoint y: 223, distance: 83.7
click at [354, 223] on quentale-workspace at bounding box center [351, 171] width 703 height 343
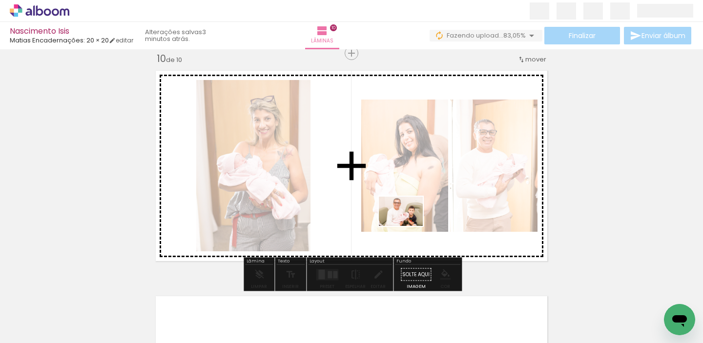
drag, startPoint x: 407, startPoint y: 307, endPoint x: 408, endPoint y: 224, distance: 82.5
click at [408, 224] on quentale-workspace at bounding box center [351, 171] width 703 height 343
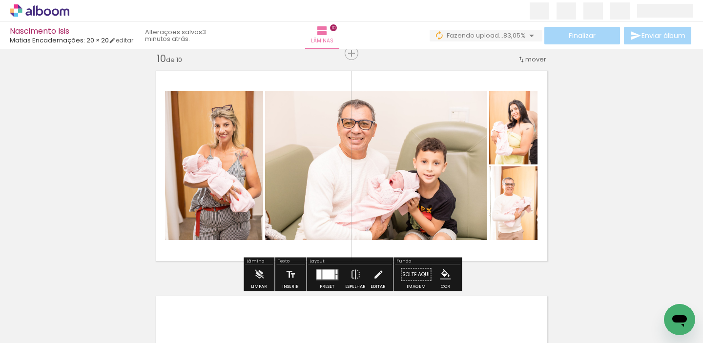
drag, startPoint x: 463, startPoint y: 323, endPoint x: 463, endPoint y: 219, distance: 103.9
click at [463, 219] on quentale-workspace at bounding box center [351, 171] width 703 height 343
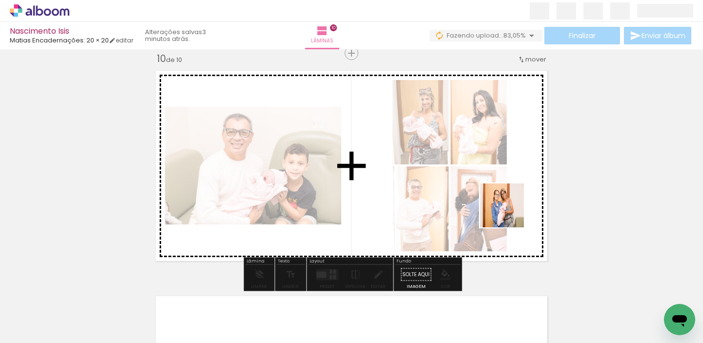
drag, startPoint x: 518, startPoint y: 302, endPoint x: 509, endPoint y: 213, distance: 89.2
click at [509, 213] on quentale-workspace at bounding box center [351, 171] width 703 height 343
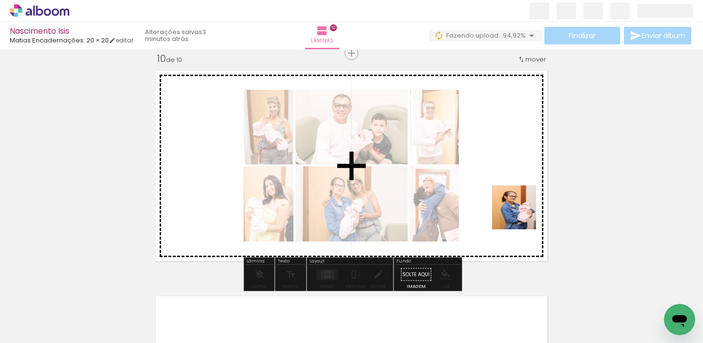
drag, startPoint x: 585, startPoint y: 314, endPoint x: 521, endPoint y: 214, distance: 118.7
click at [521, 214] on quentale-workspace at bounding box center [351, 171] width 703 height 343
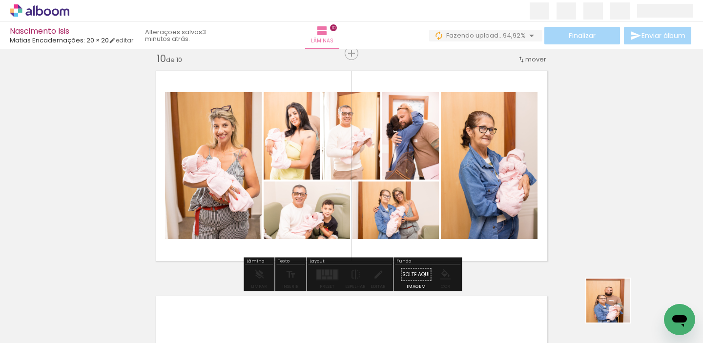
drag, startPoint x: 620, startPoint y: 312, endPoint x: 517, endPoint y: 216, distance: 141.2
click at [517, 216] on quentale-workspace at bounding box center [351, 171] width 703 height 343
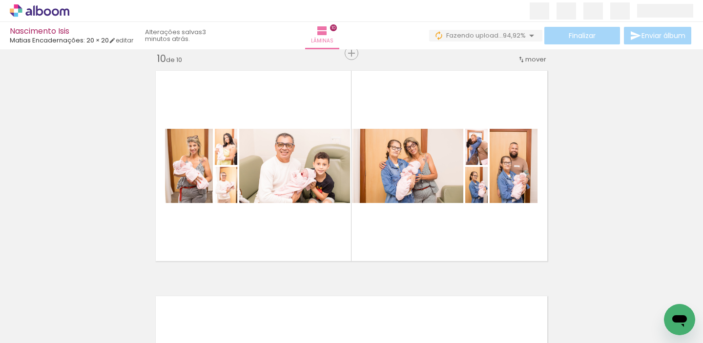
scroll to position [0, 0]
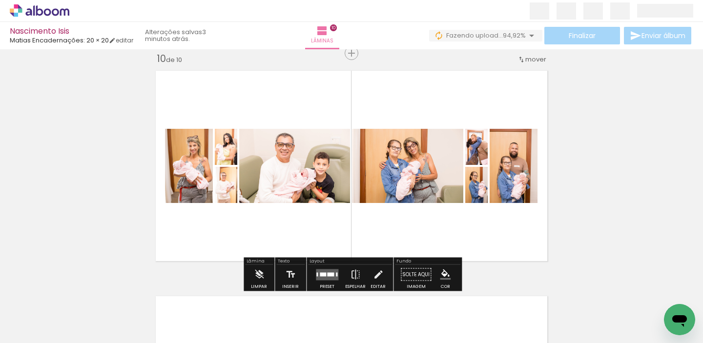
click at [317, 276] on quentale-layouter at bounding box center [327, 274] width 22 height 11
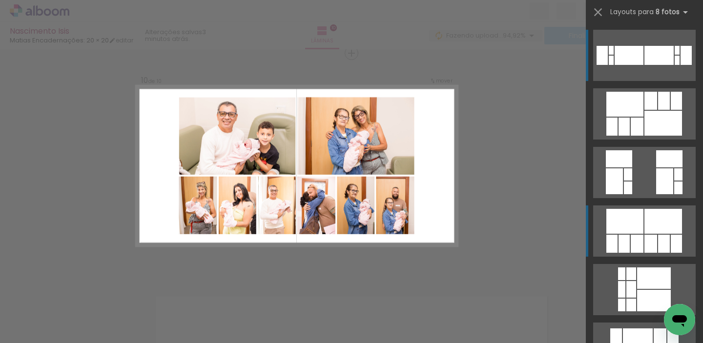
click at [643, 215] on div at bounding box center [624, 221] width 37 height 25
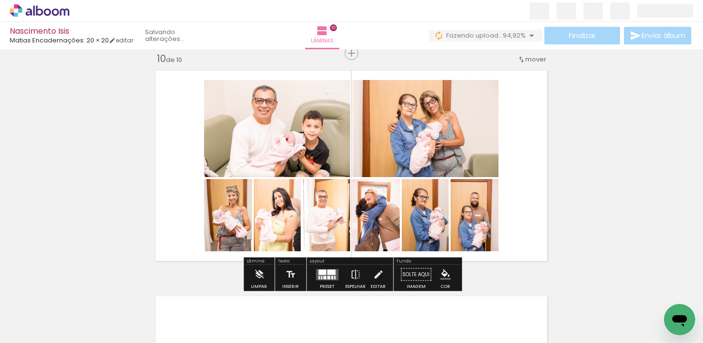
click at [327, 270] on div at bounding box center [331, 271] width 8 height 5
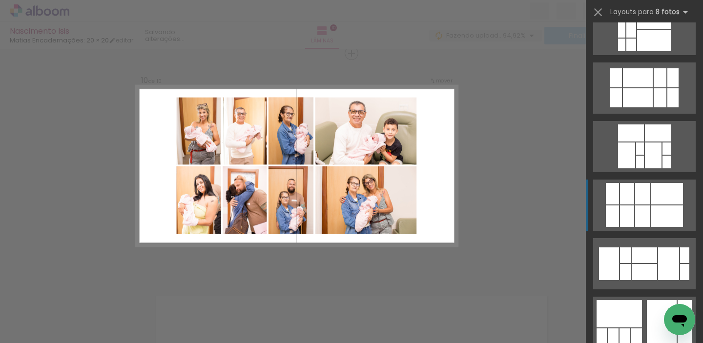
scroll to position [272, 0]
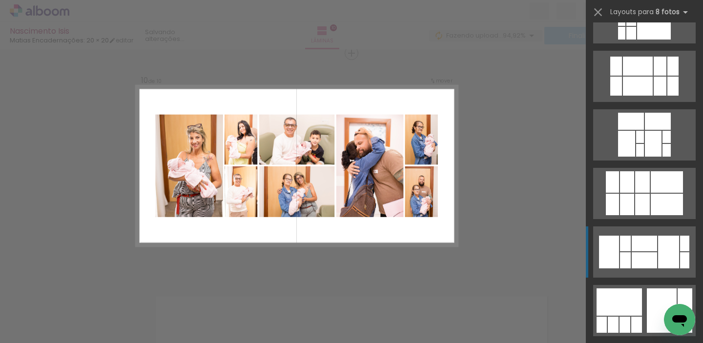
click at [639, 262] on div at bounding box center [643, 260] width 25 height 16
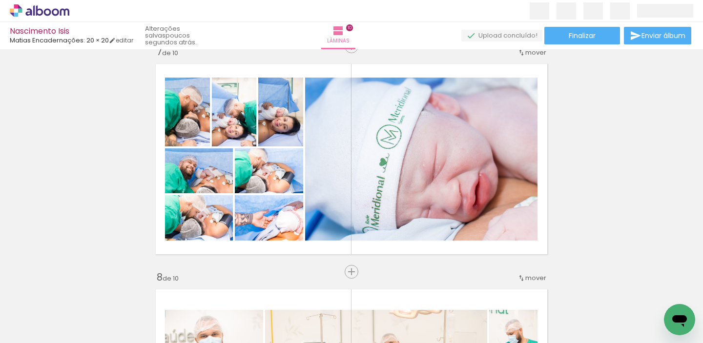
scroll to position [1379, 0]
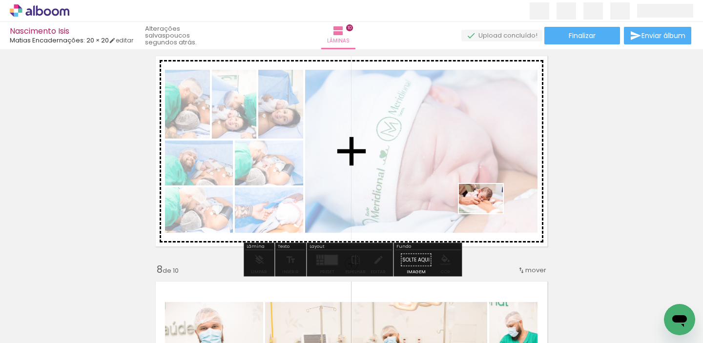
drag, startPoint x: 639, startPoint y: 317, endPoint x: 488, endPoint y: 213, distance: 183.2
click at [488, 213] on quentale-workspace at bounding box center [351, 171] width 703 height 343
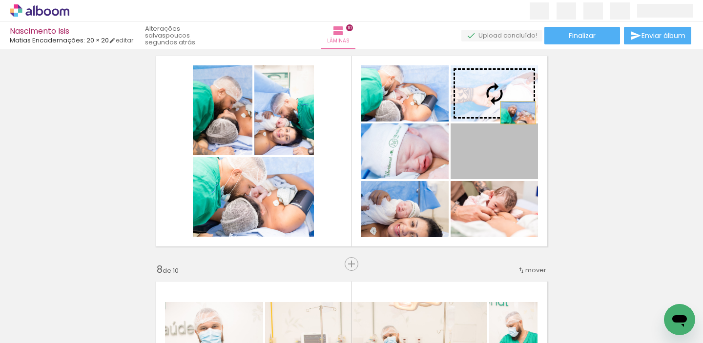
drag, startPoint x: 516, startPoint y: 148, endPoint x: 519, endPoint y: 91, distance: 57.2
click at [0, 0] on slot at bounding box center [0, 0] width 0 height 0
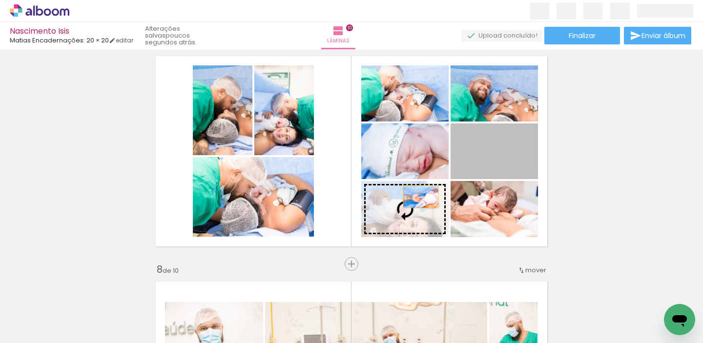
drag, startPoint x: 519, startPoint y: 151, endPoint x: 421, endPoint y: 197, distance: 108.3
click at [0, 0] on slot at bounding box center [0, 0] width 0 height 0
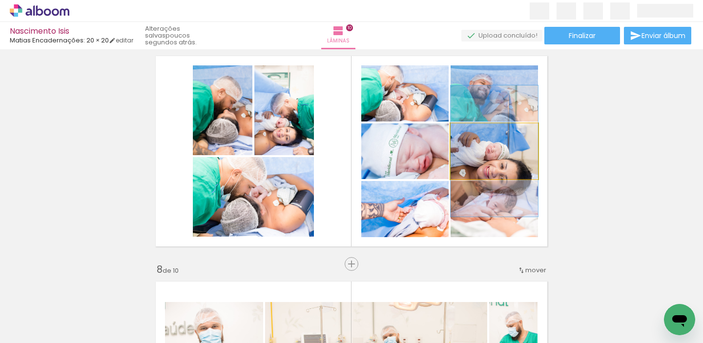
click at [503, 163] on quentale-photo at bounding box center [493, 151] width 87 height 56
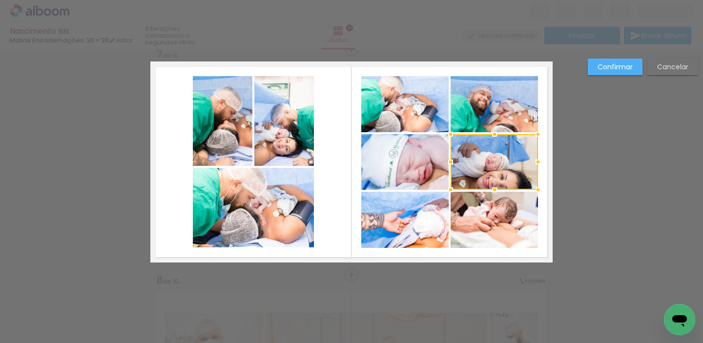
scroll to position [1365, 0]
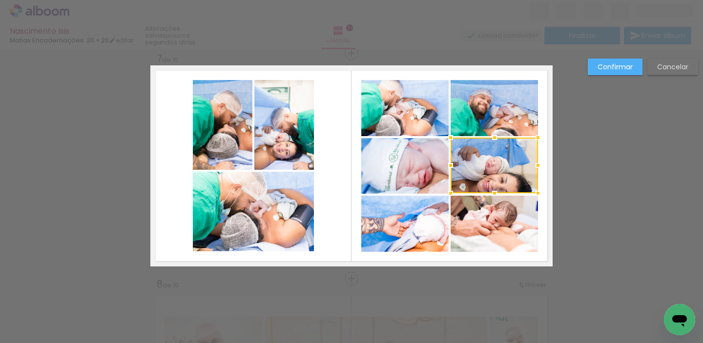
click at [503, 161] on div at bounding box center [493, 166] width 87 height 56
click at [0, 0] on slot "Cancelar" at bounding box center [0, 0] width 0 height 0
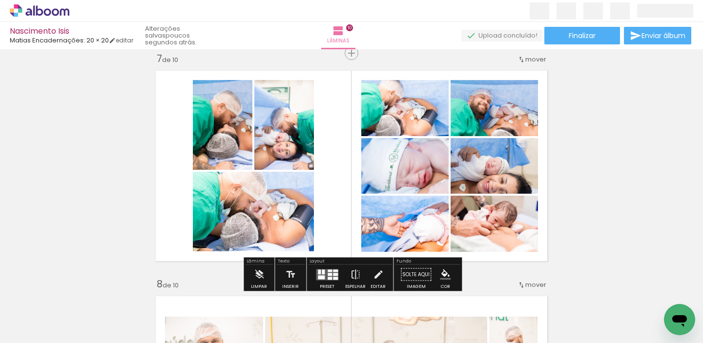
click at [508, 183] on quentale-photo at bounding box center [493, 166] width 87 height 56
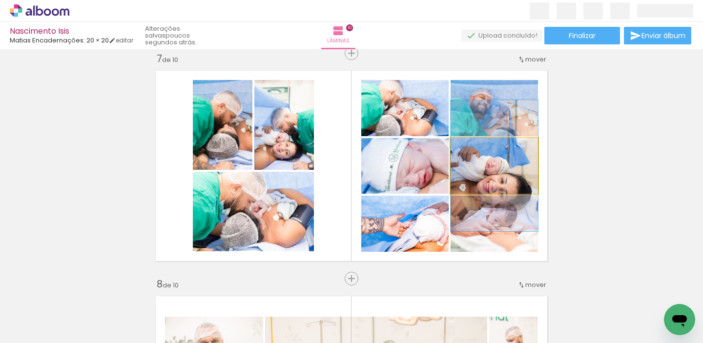
click at [508, 183] on quentale-photo at bounding box center [493, 166] width 87 height 56
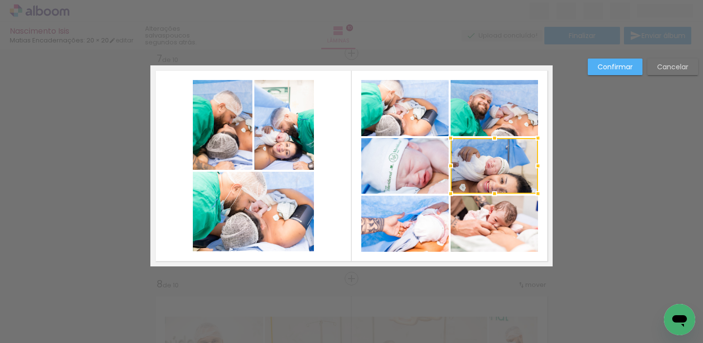
click at [508, 183] on div at bounding box center [493, 166] width 87 height 56
click at [0, 0] on slot "Cancelar" at bounding box center [0, 0] width 0 height 0
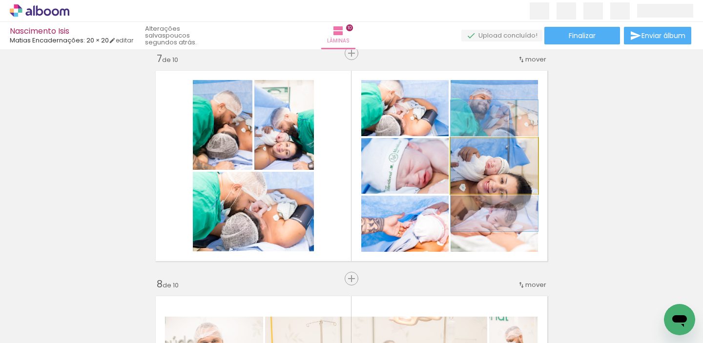
click at [504, 162] on quentale-photo at bounding box center [493, 166] width 87 height 56
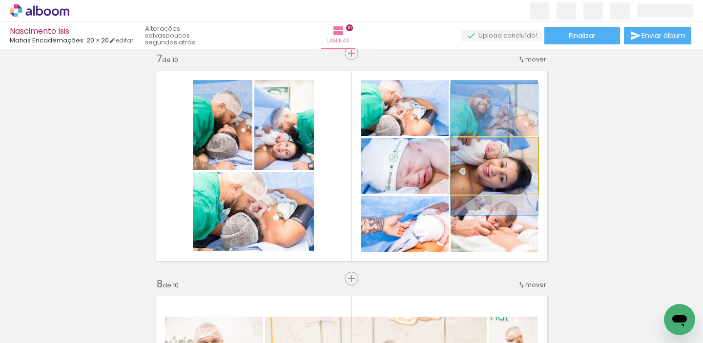
drag, startPoint x: 504, startPoint y: 162, endPoint x: 504, endPoint y: 146, distance: 16.1
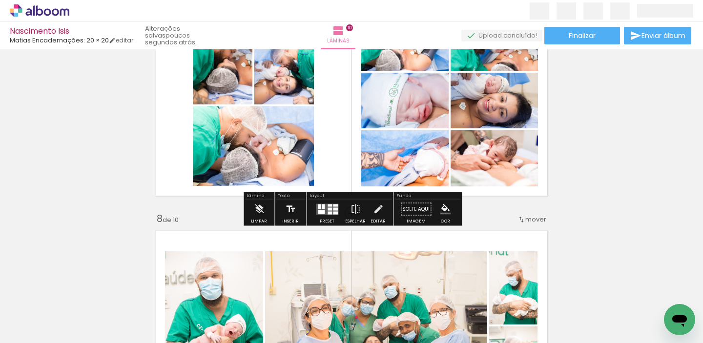
scroll to position [1378, 0]
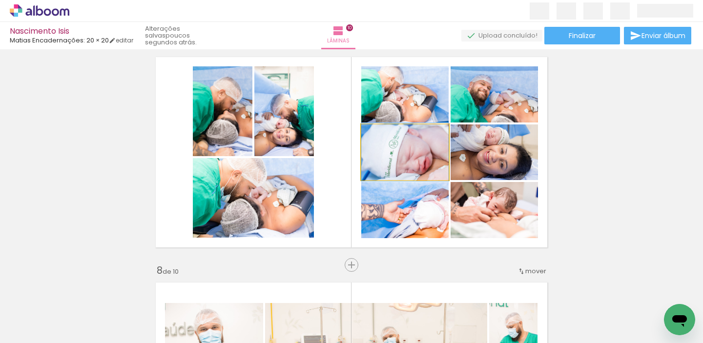
click at [426, 167] on quentale-photo at bounding box center [404, 152] width 87 height 56
click at [426, 165] on quentale-photo at bounding box center [404, 152] width 87 height 56
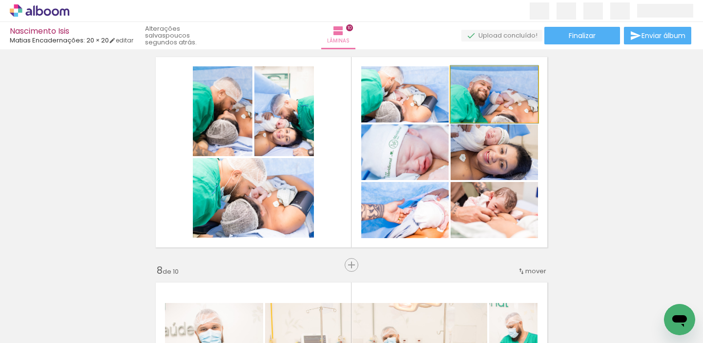
click at [517, 86] on quentale-photo at bounding box center [493, 94] width 87 height 56
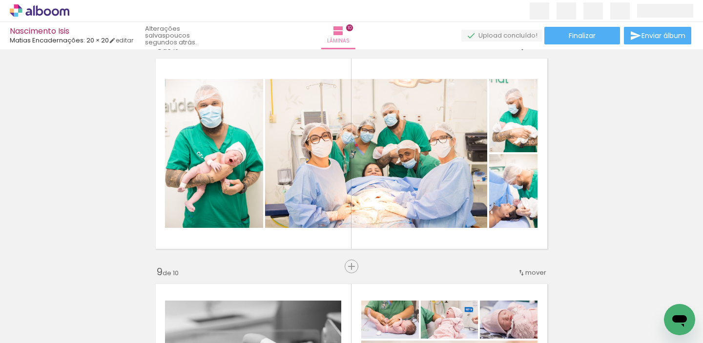
scroll to position [1605, 0]
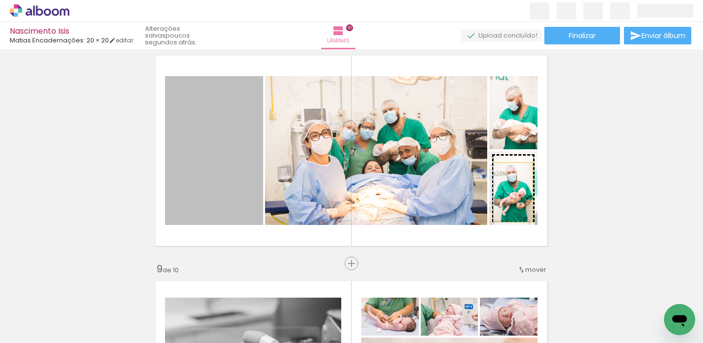
drag, startPoint x: 228, startPoint y: 182, endPoint x: 515, endPoint y: 193, distance: 286.6
click at [0, 0] on slot at bounding box center [0, 0] width 0 height 0
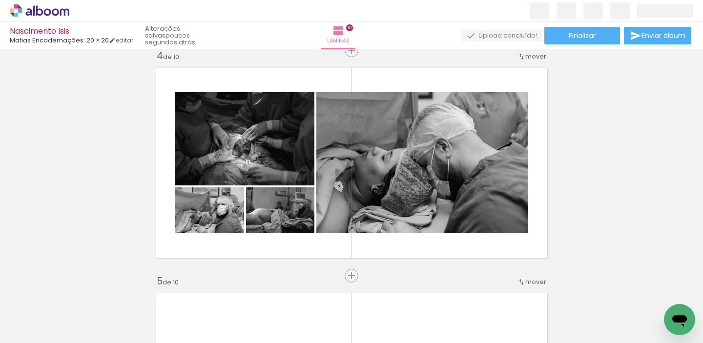
scroll to position [714, 0]
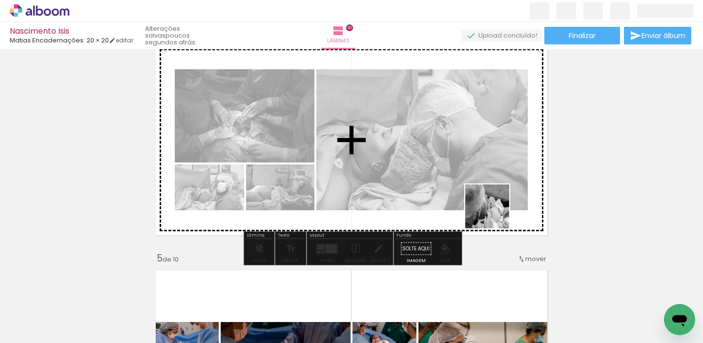
drag, startPoint x: 539, startPoint y: 307, endPoint x: 487, endPoint y: 193, distance: 125.6
click at [487, 193] on quentale-workspace at bounding box center [351, 171] width 703 height 343
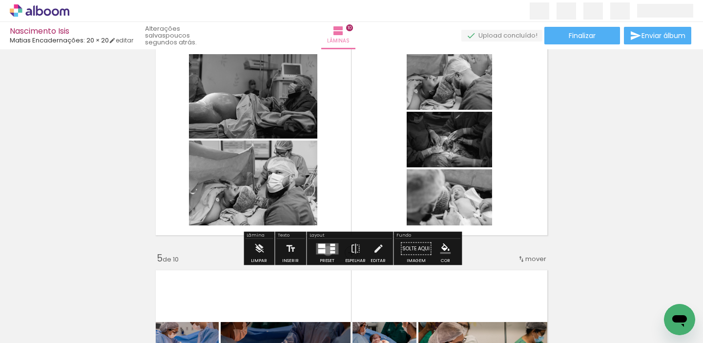
click at [325, 251] on quentale-layouter at bounding box center [327, 248] width 22 height 11
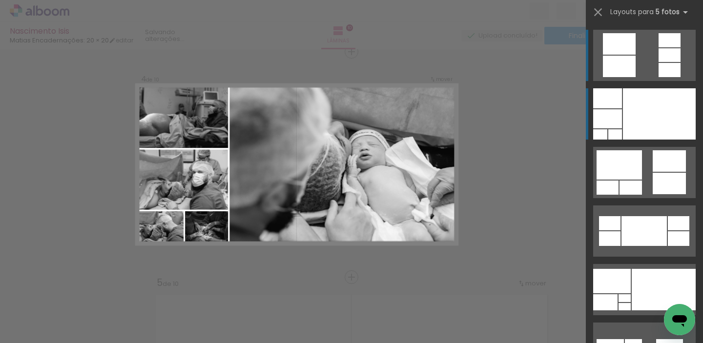
scroll to position [688, 0]
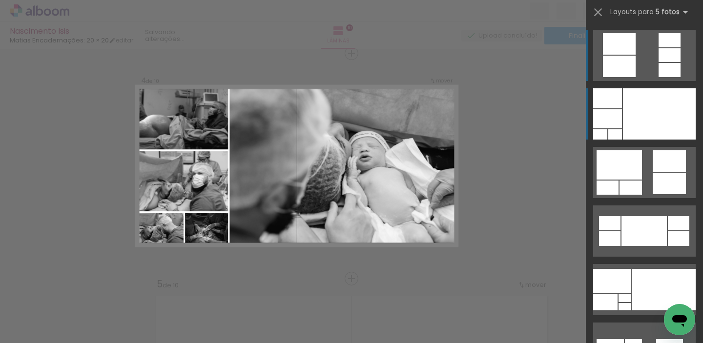
click at [641, 114] on div at bounding box center [659, 113] width 73 height 51
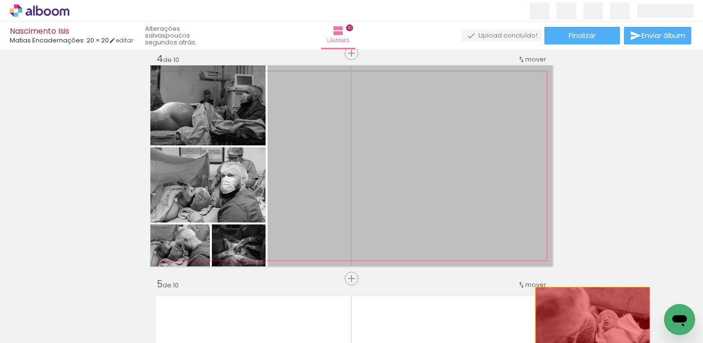
drag, startPoint x: 413, startPoint y: 148, endPoint x: 587, endPoint y: 325, distance: 248.1
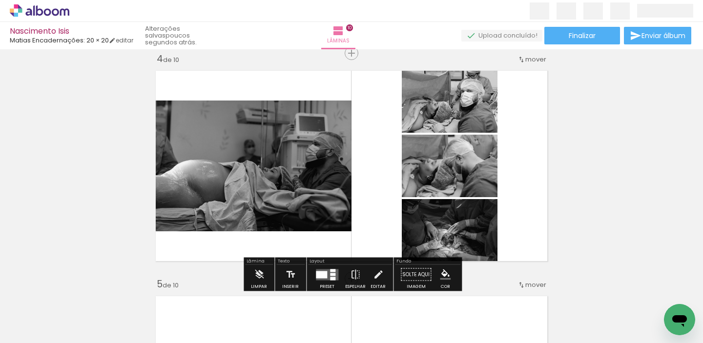
click at [324, 272] on div at bounding box center [321, 274] width 11 height 7
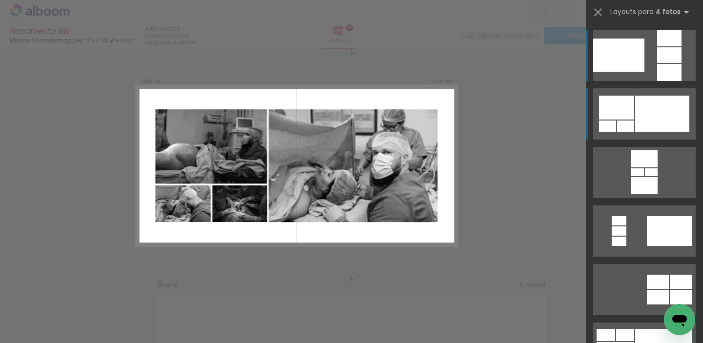
click at [646, 107] on div at bounding box center [662, 114] width 54 height 36
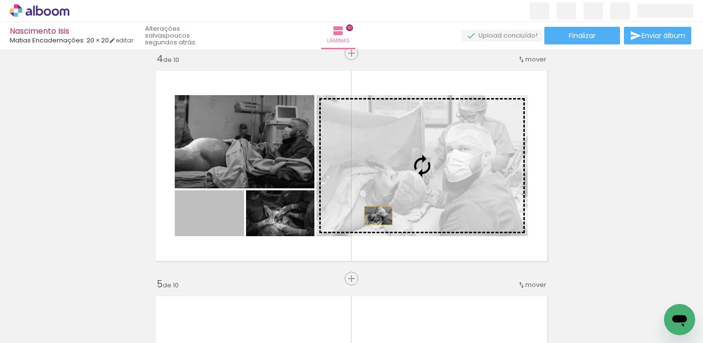
drag, startPoint x: 223, startPoint y: 229, endPoint x: 389, endPoint y: 211, distance: 166.9
click at [0, 0] on slot at bounding box center [0, 0] width 0 height 0
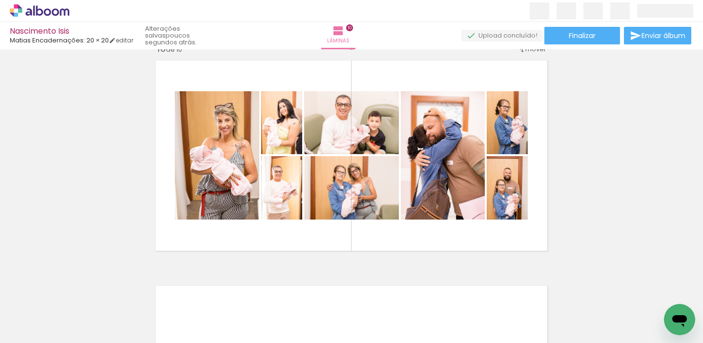
scroll to position [1975, 0]
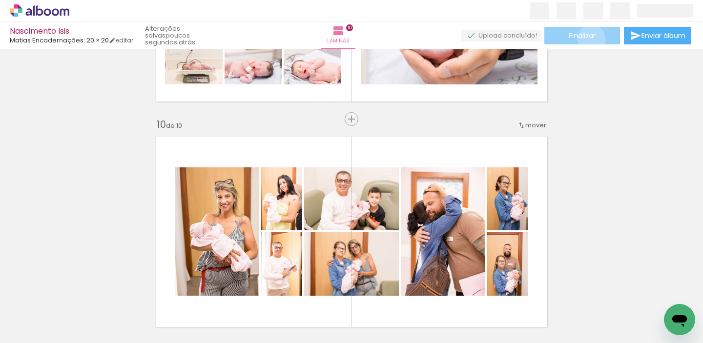
click at [587, 39] on span "Finalizar" at bounding box center [581, 35] width 27 height 7
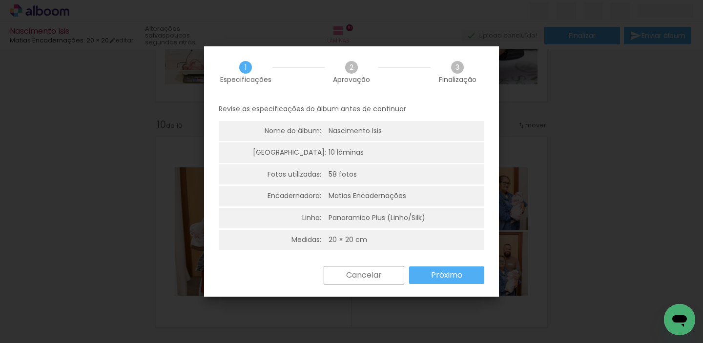
click at [0, 0] on slot "Próximo" at bounding box center [0, 0] width 0 height 0
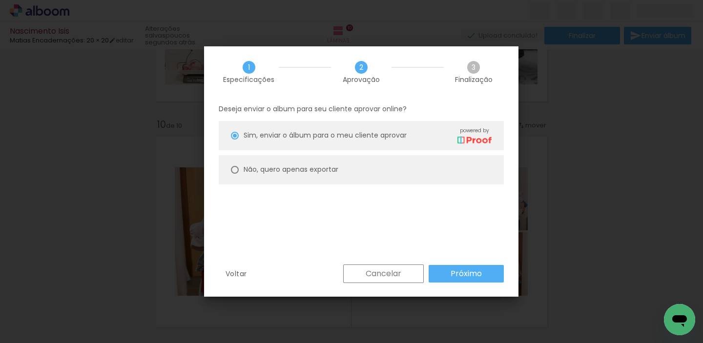
click at [0, 0] on slot "Não, quero apenas exportar" at bounding box center [0, 0] width 0 height 0
type paper-radio-button "on"
click at [0, 0] on slot "Próximo" at bounding box center [0, 0] width 0 height 0
type input "Alta, 300 DPI"
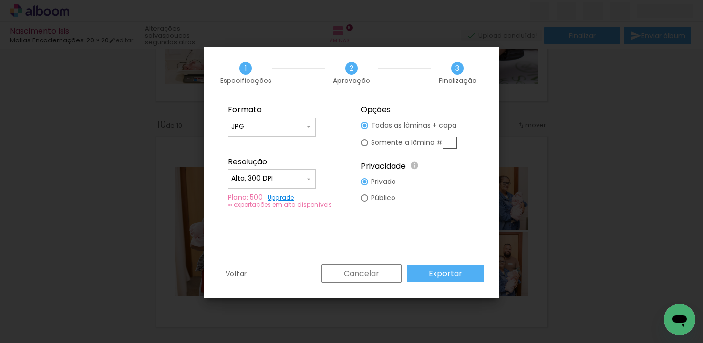
click at [0, 0] on slot "Exportar" at bounding box center [0, 0] width 0 height 0
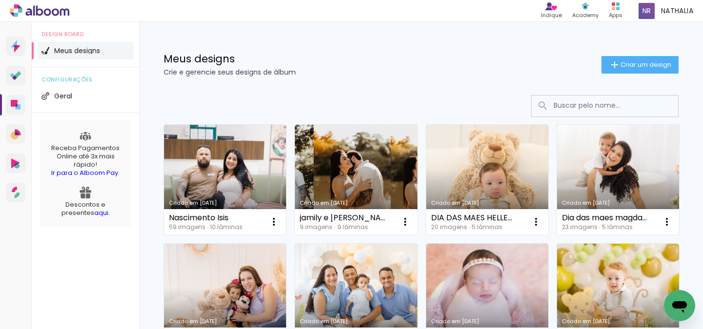
scroll to position [0, 0]
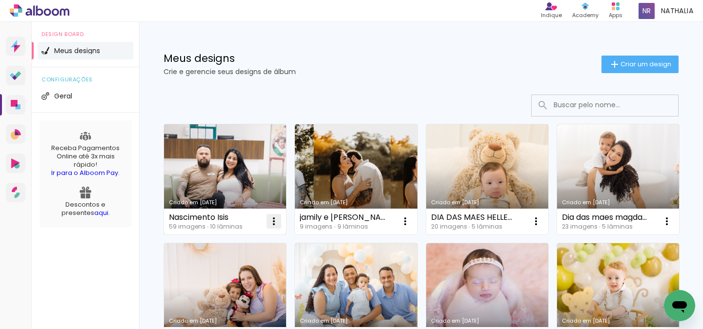
click at [274, 221] on iron-icon at bounding box center [274, 222] width 12 height 12
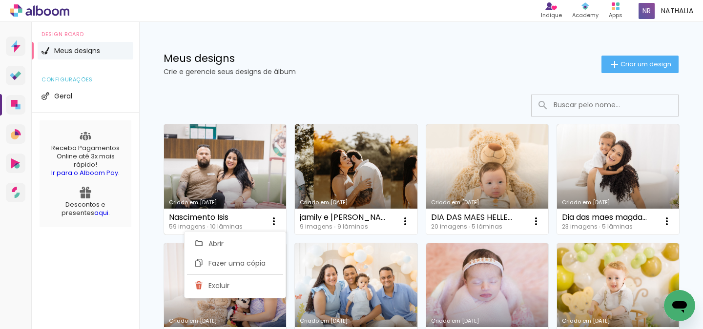
click at [247, 187] on link "Criado em [DATE]" at bounding box center [225, 179] width 122 height 110
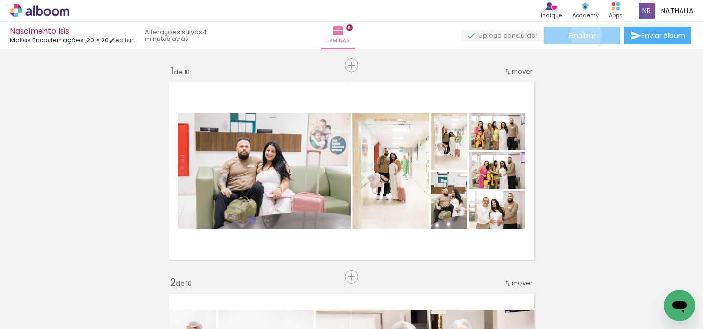
click at [582, 34] on span "Finalizar" at bounding box center [581, 35] width 27 height 7
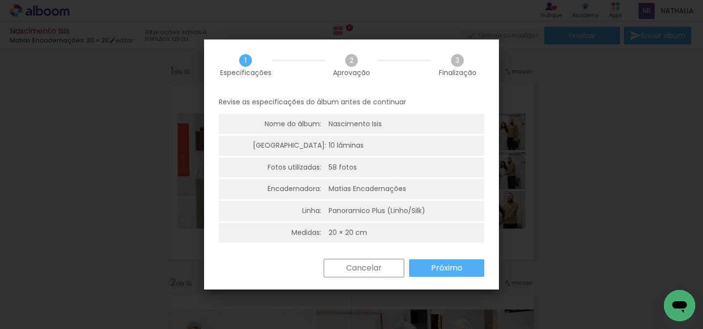
click at [0, 0] on slot "Próximo" at bounding box center [0, 0] width 0 height 0
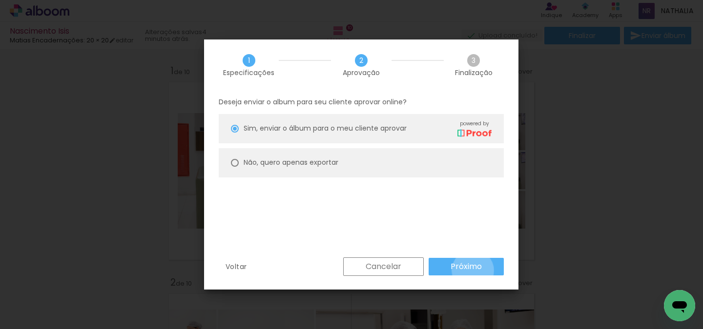
click at [0, 0] on slot "Próximo" at bounding box center [0, 0] width 0 height 0
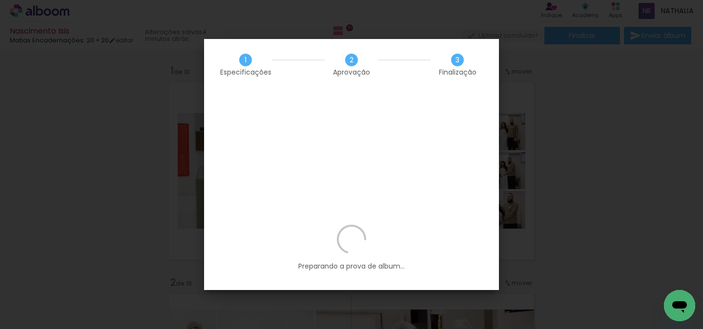
click at [0, 0] on div "Preparando a prova de album..." at bounding box center [0, 0] width 0 height 0
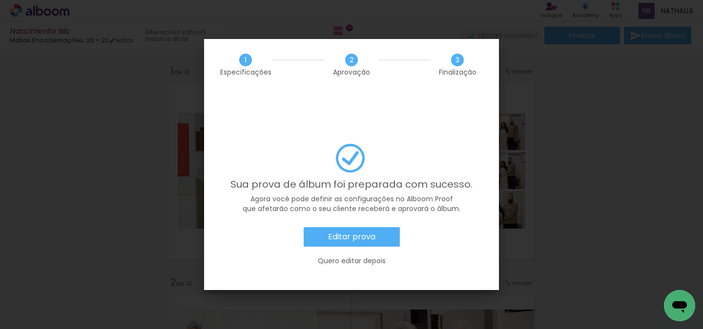
click at [0, 0] on slot "Editar prova" at bounding box center [0, 0] width 0 height 0
